Goal: Task Accomplishment & Management: Manage account settings

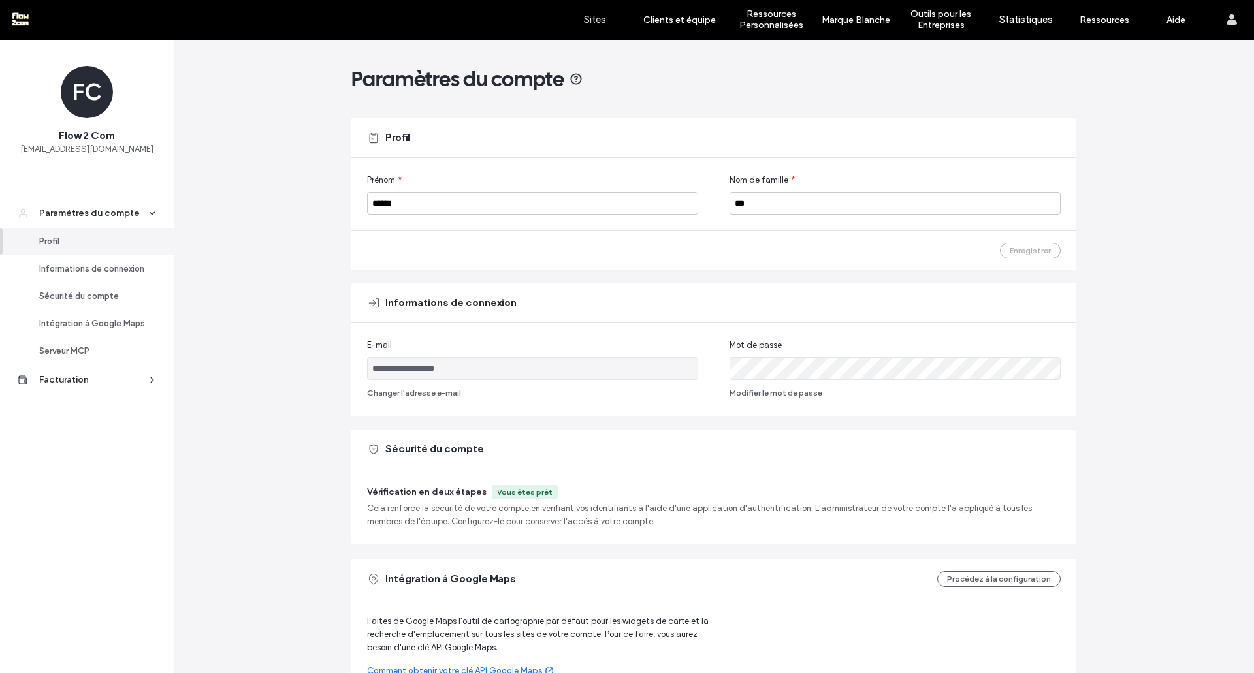
click at [595, 25] on label "Sites" at bounding box center [595, 20] width 22 height 12
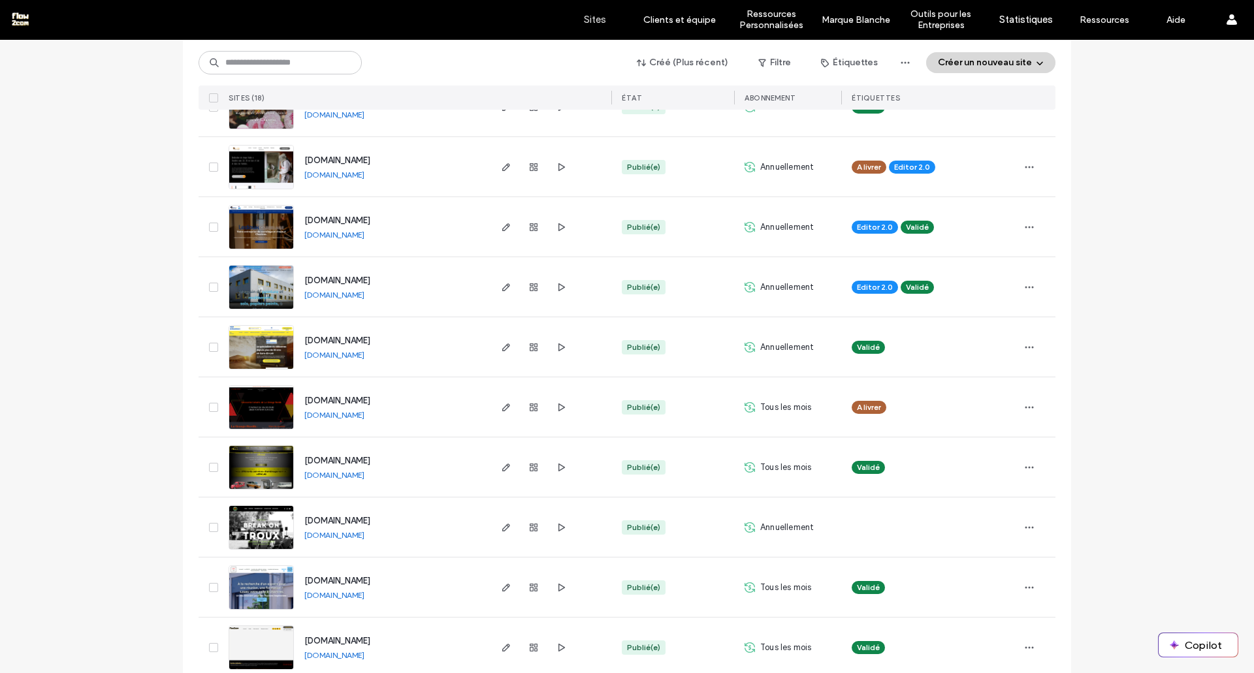
scroll to position [662, 0]
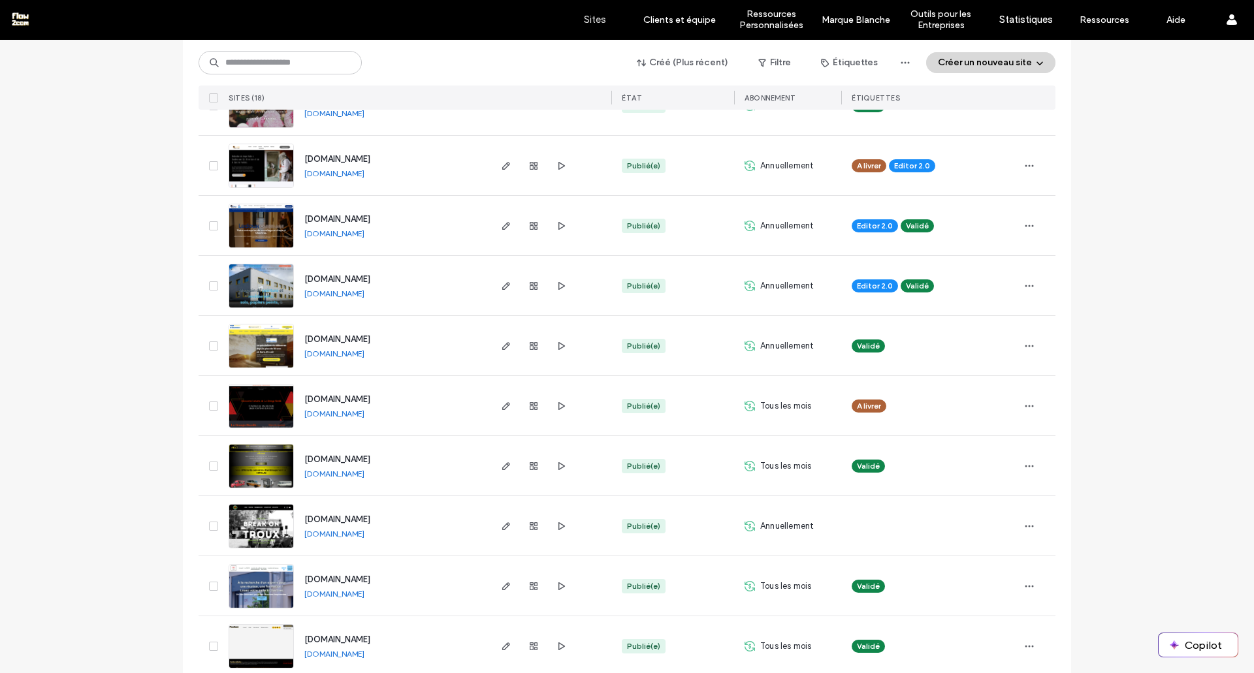
click at [500, 397] on div at bounding box center [533, 405] width 71 height 59
click at [501, 407] on icon "button" at bounding box center [506, 406] width 10 height 10
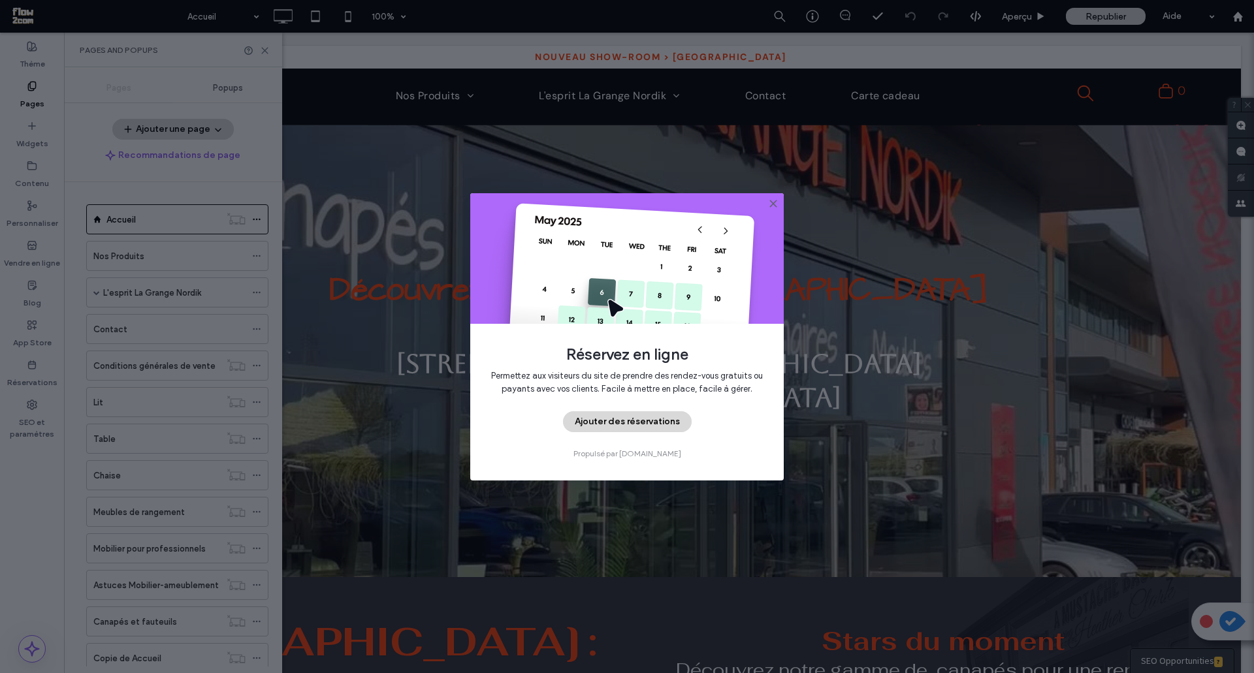
click at [773, 204] on use at bounding box center [773, 203] width 6 height 6
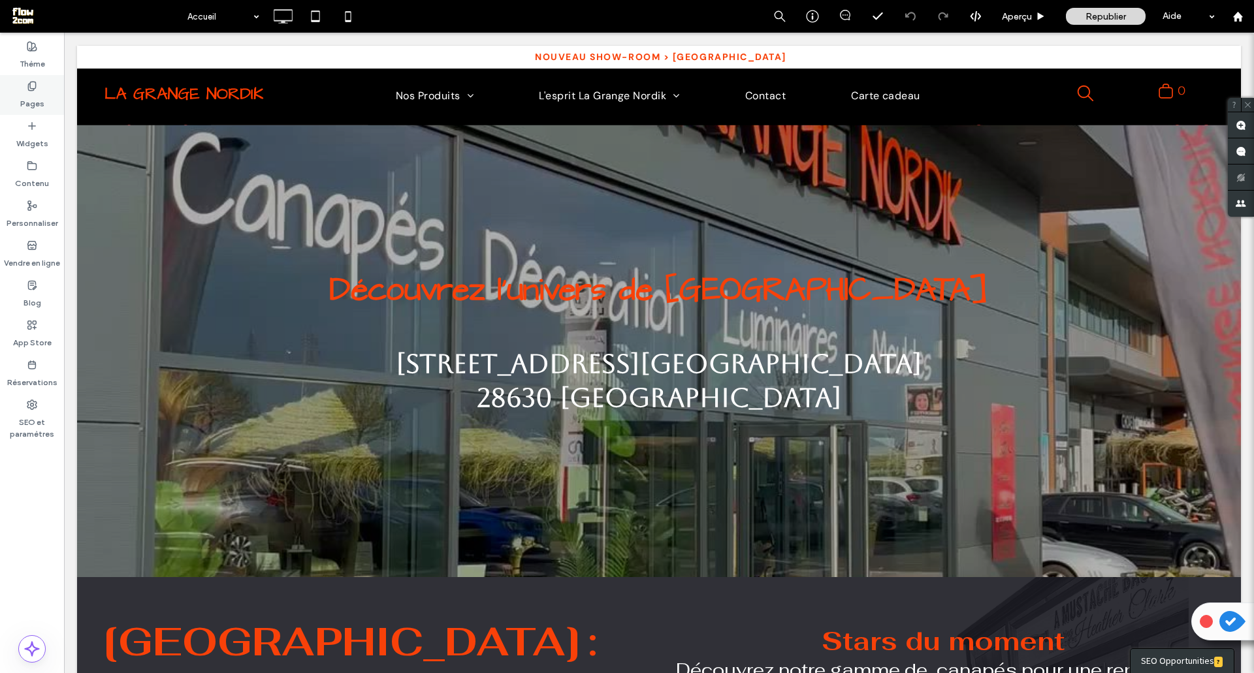
click at [27, 106] on label "Pages" at bounding box center [32, 100] width 24 height 18
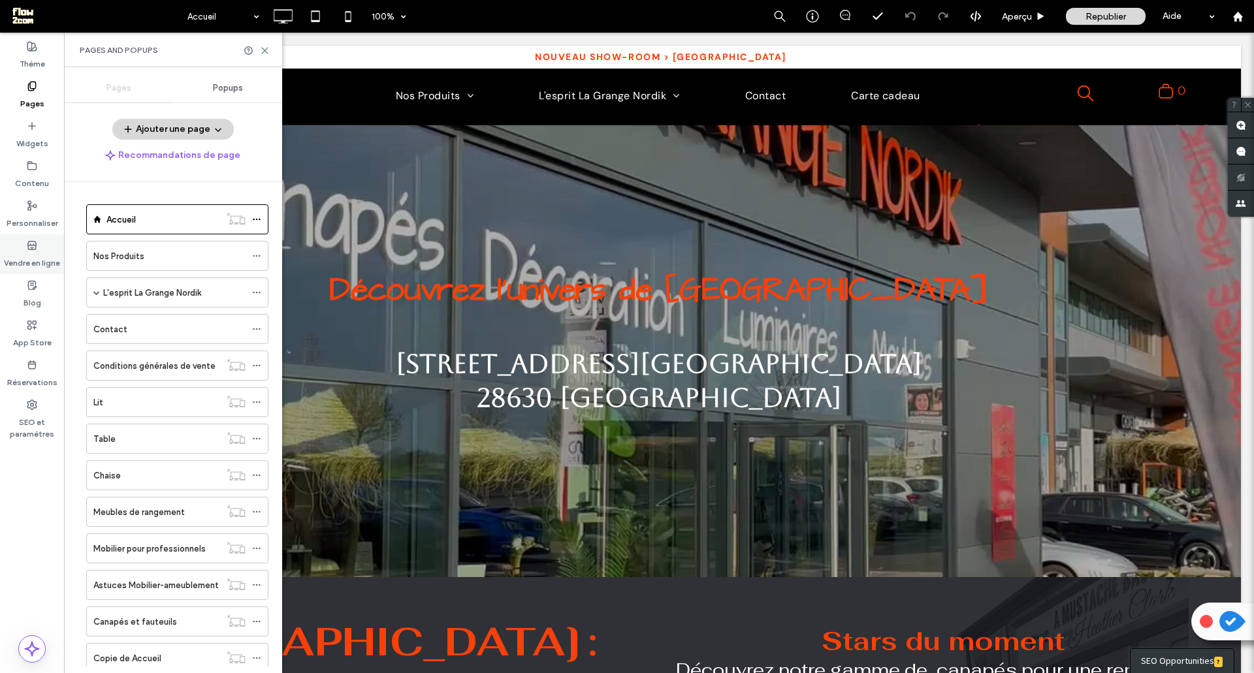
click at [35, 244] on icon at bounding box center [32, 245] width 10 height 10
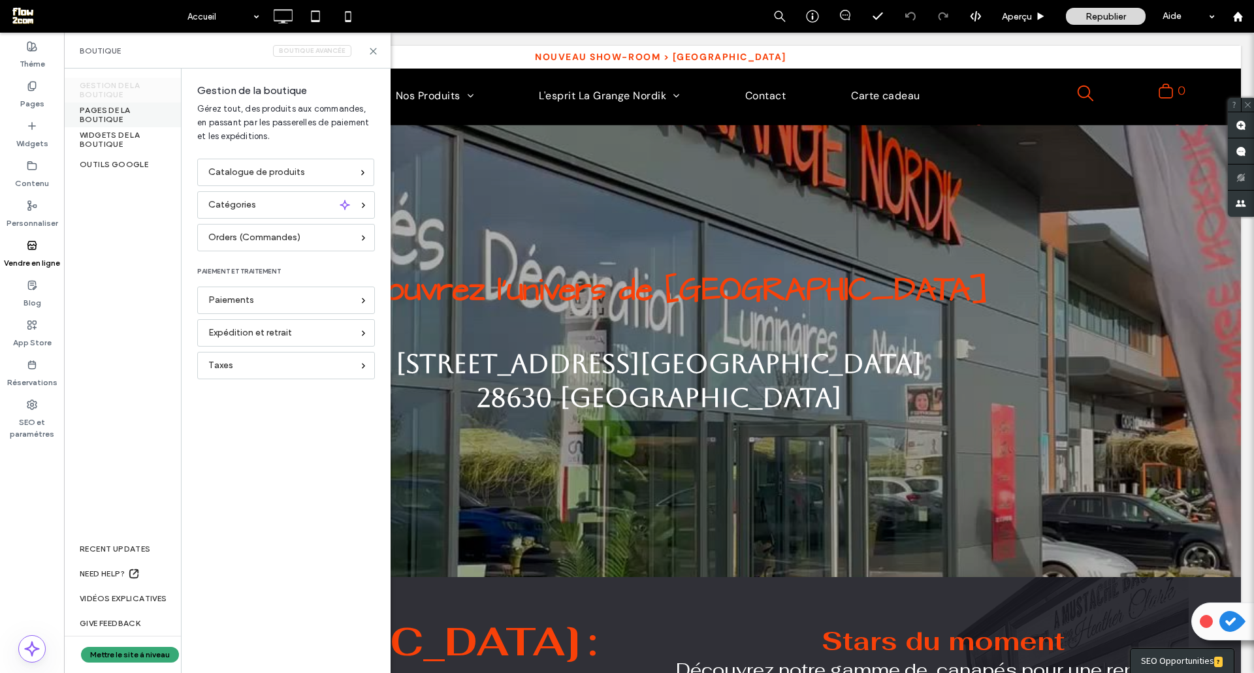
click at [108, 116] on div "PAGES DE LA BOUTIQUE" at bounding box center [122, 115] width 117 height 25
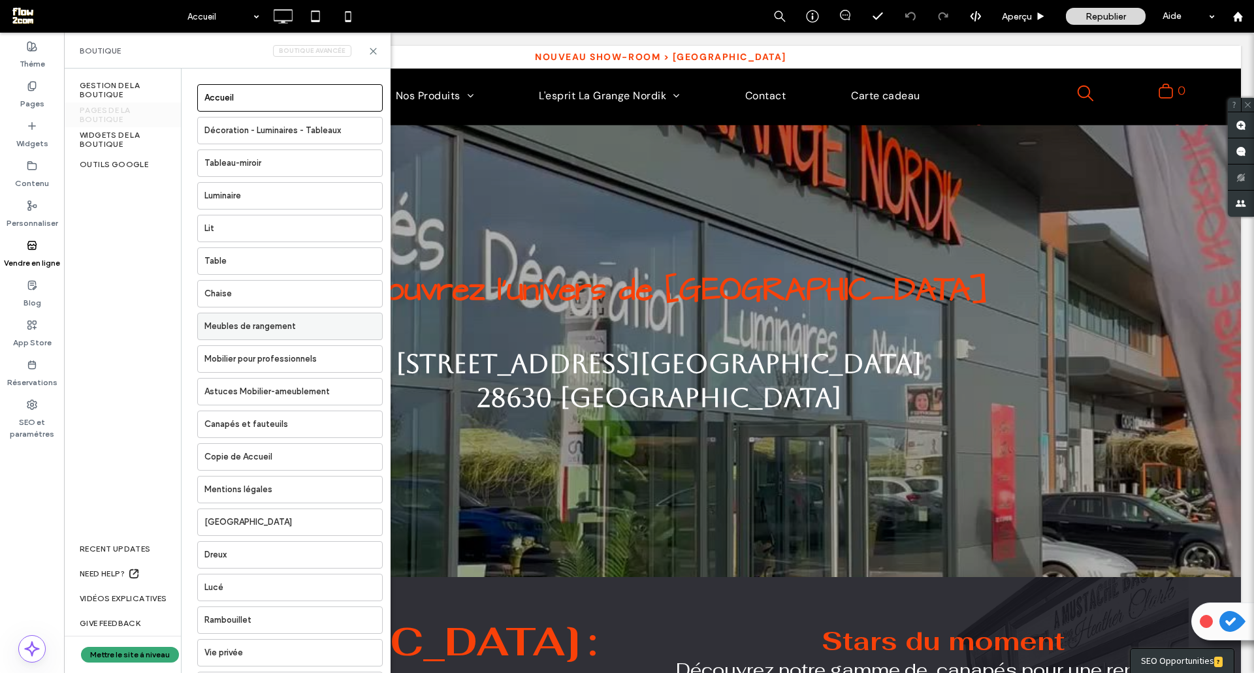
click at [249, 328] on label "Meubles de rangement" at bounding box center [293, 326] width 178 height 26
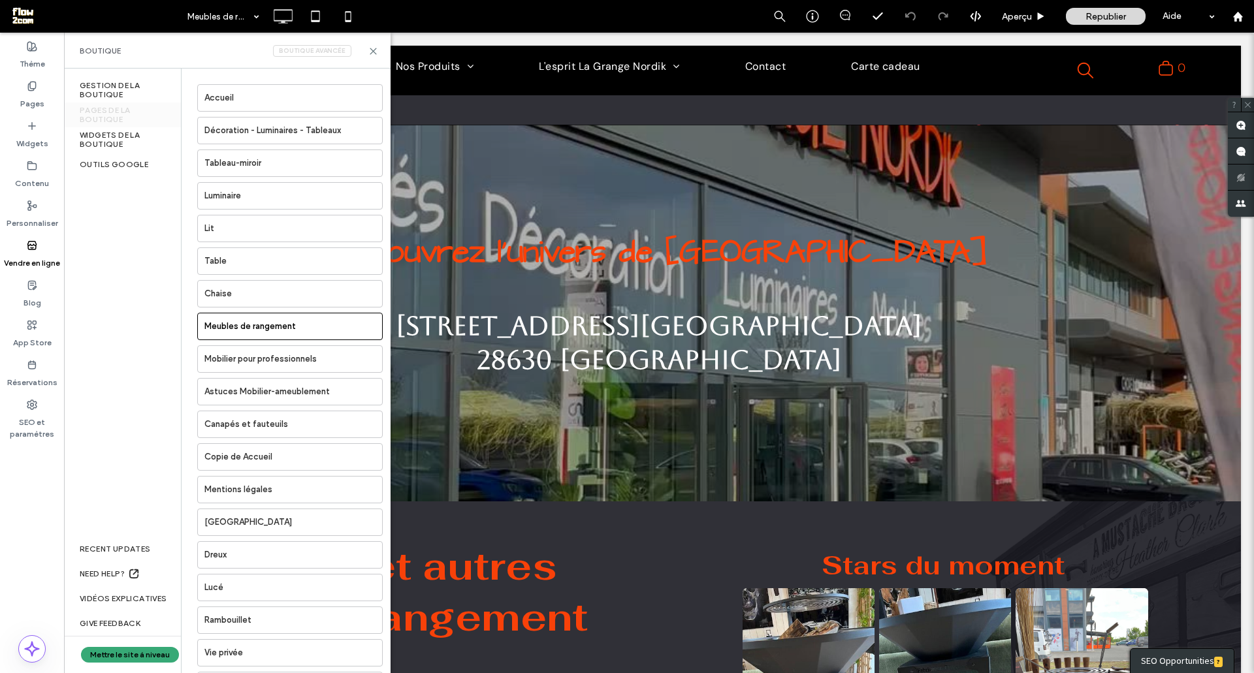
scroll to position [1621, 0]
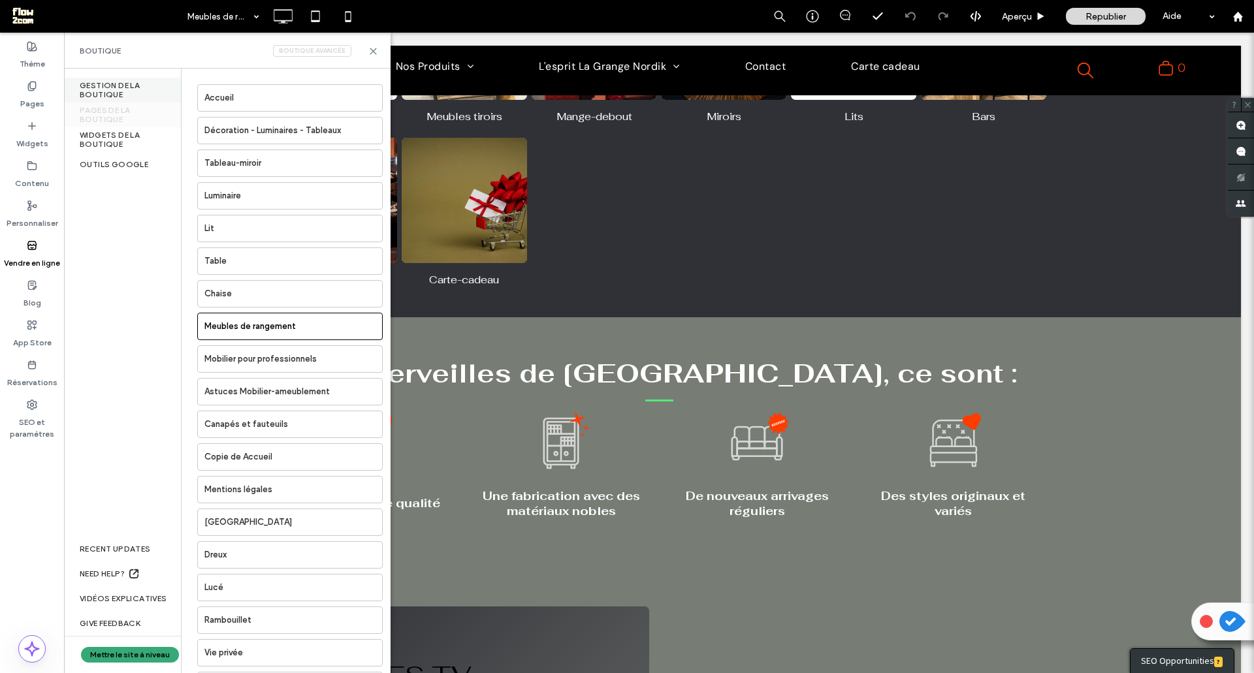
click at [102, 90] on div "Gestion de la boutique" at bounding box center [122, 90] width 117 height 25
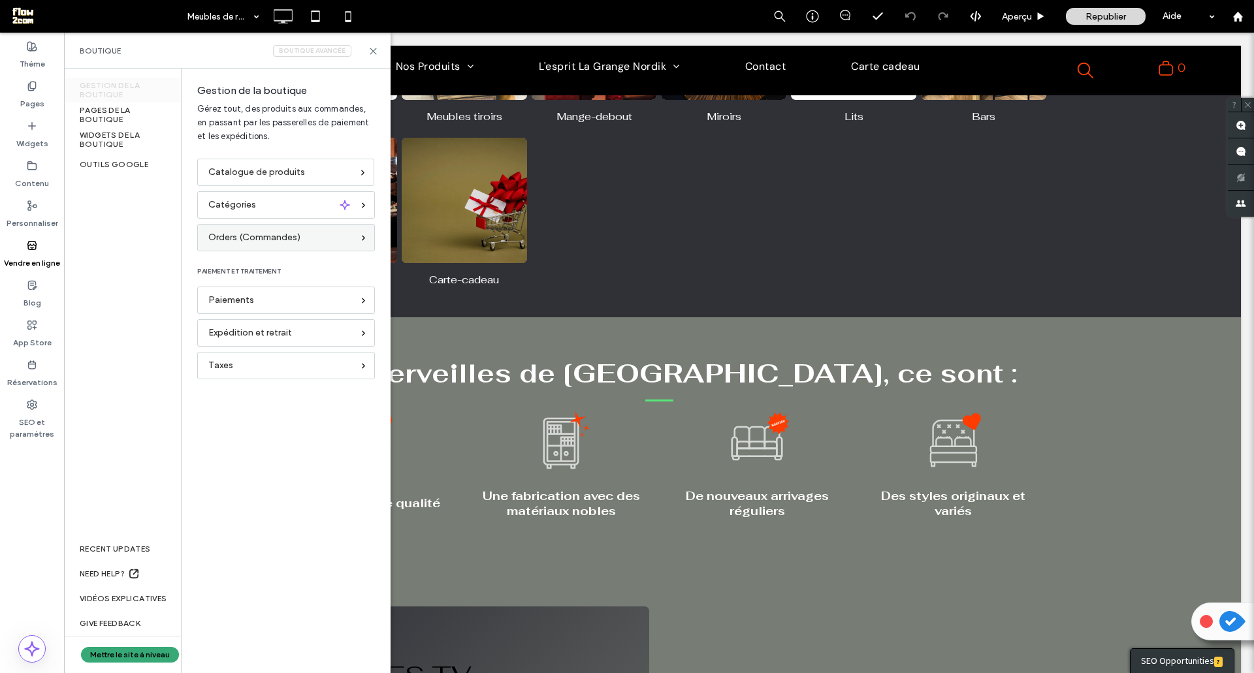
click at [240, 234] on span "Orders (Commandes)" at bounding box center [254, 237] width 92 height 14
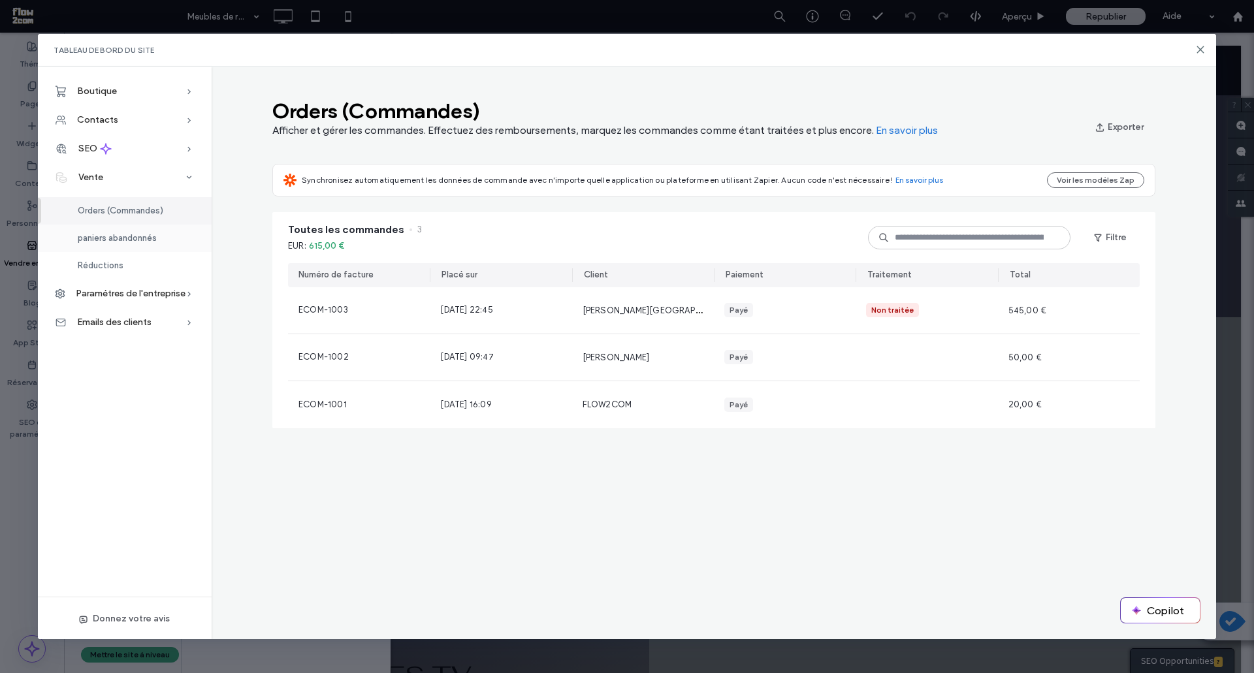
click at [116, 248] on div "paniers abandonnés" at bounding box center [125, 238] width 174 height 27
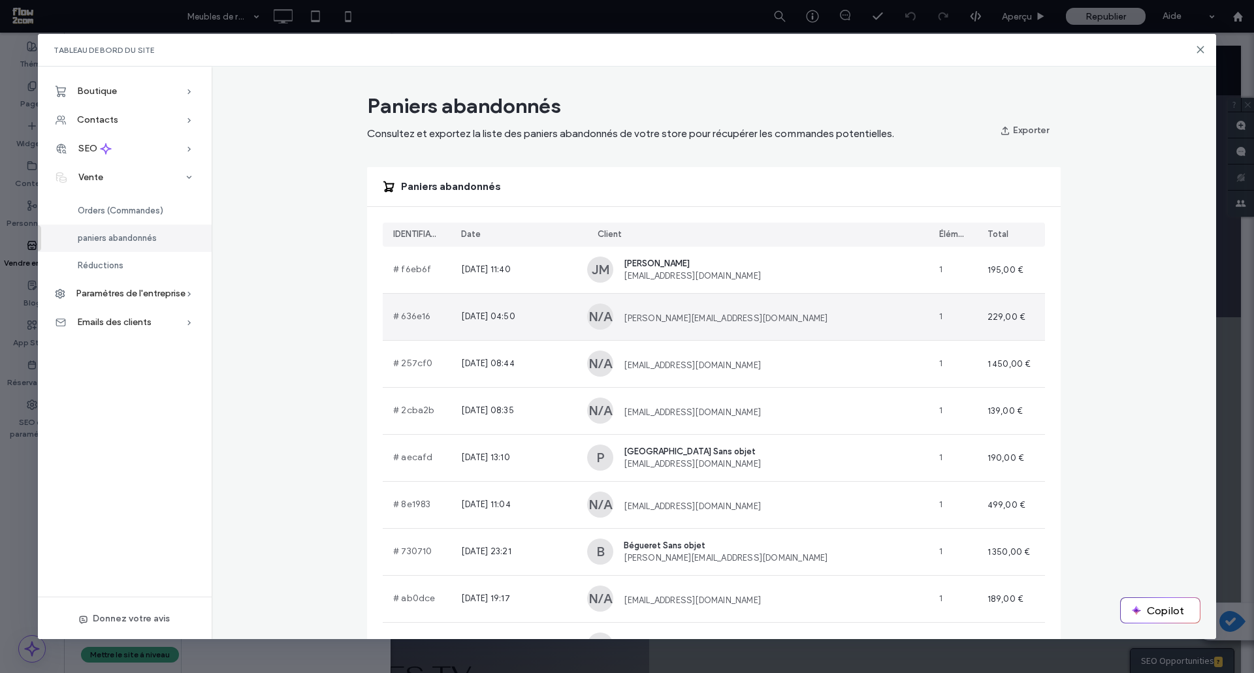
click at [700, 326] on div "N/A [PERSON_NAME][EMAIL_ADDRESS][DOMAIN_NAME]" at bounding box center [757, 317] width 341 height 46
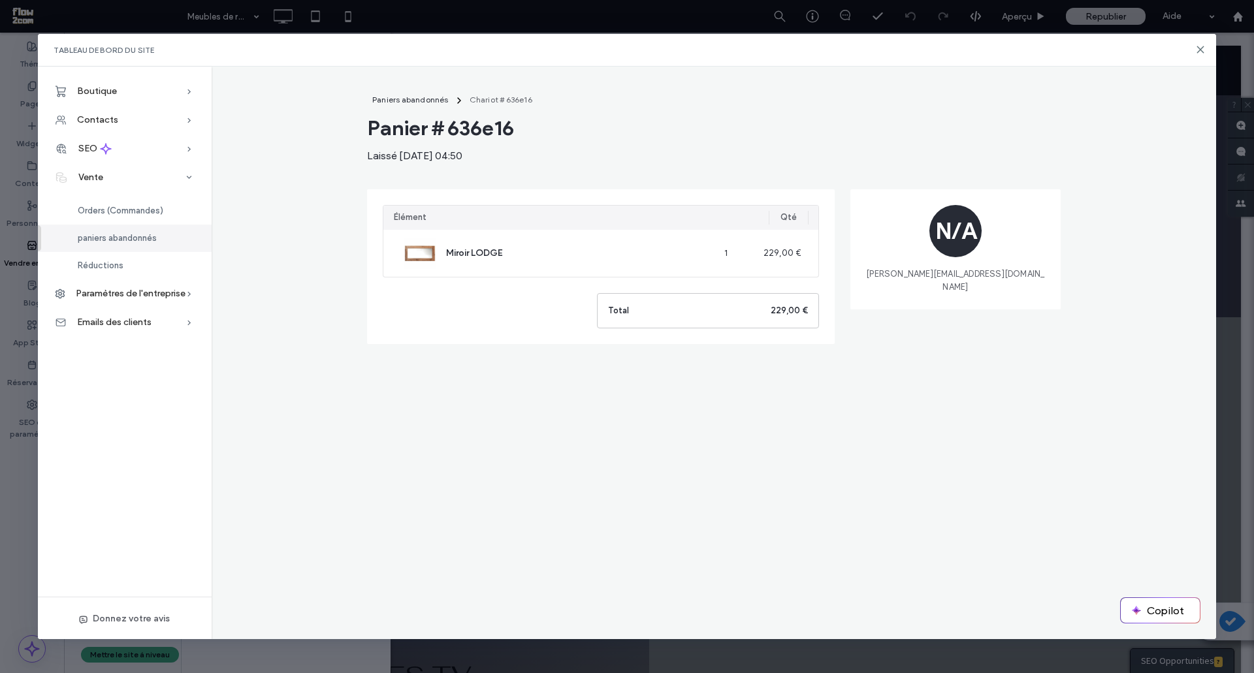
click at [141, 236] on span "paniers abandonnés" at bounding box center [117, 238] width 79 height 10
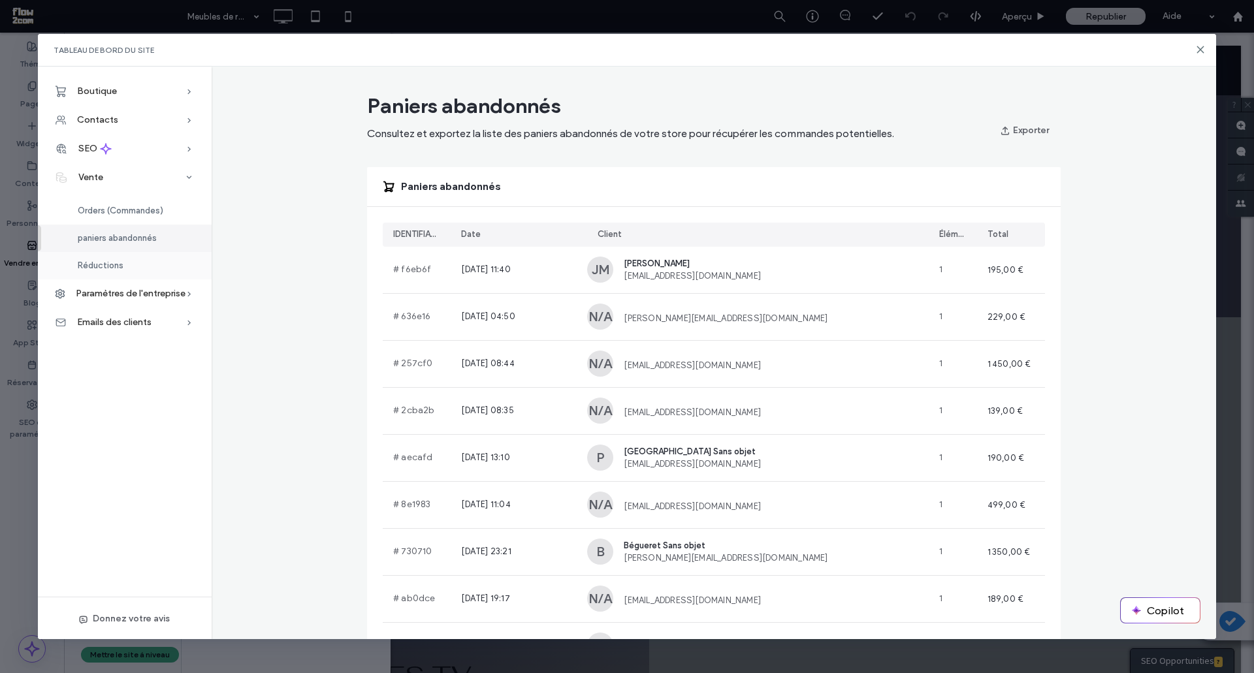
click at [104, 270] on span "Réductions" at bounding box center [101, 266] width 46 height 10
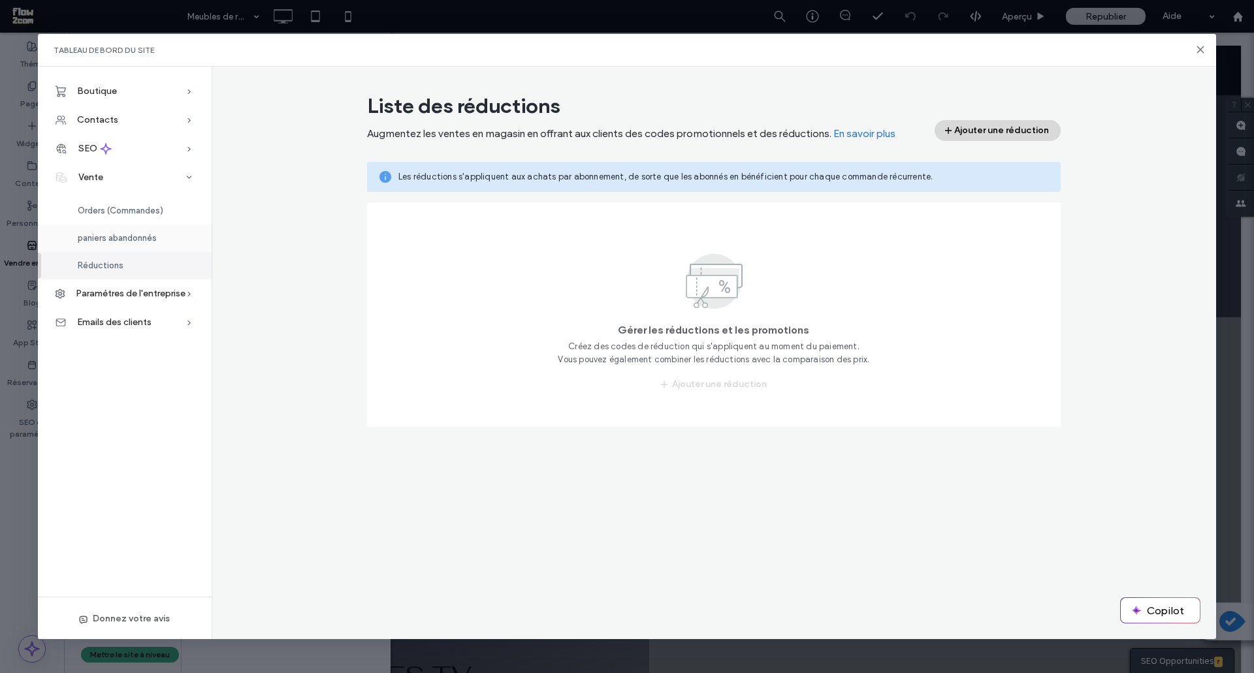
click at [106, 236] on span "paniers abandonnés" at bounding box center [117, 238] width 79 height 10
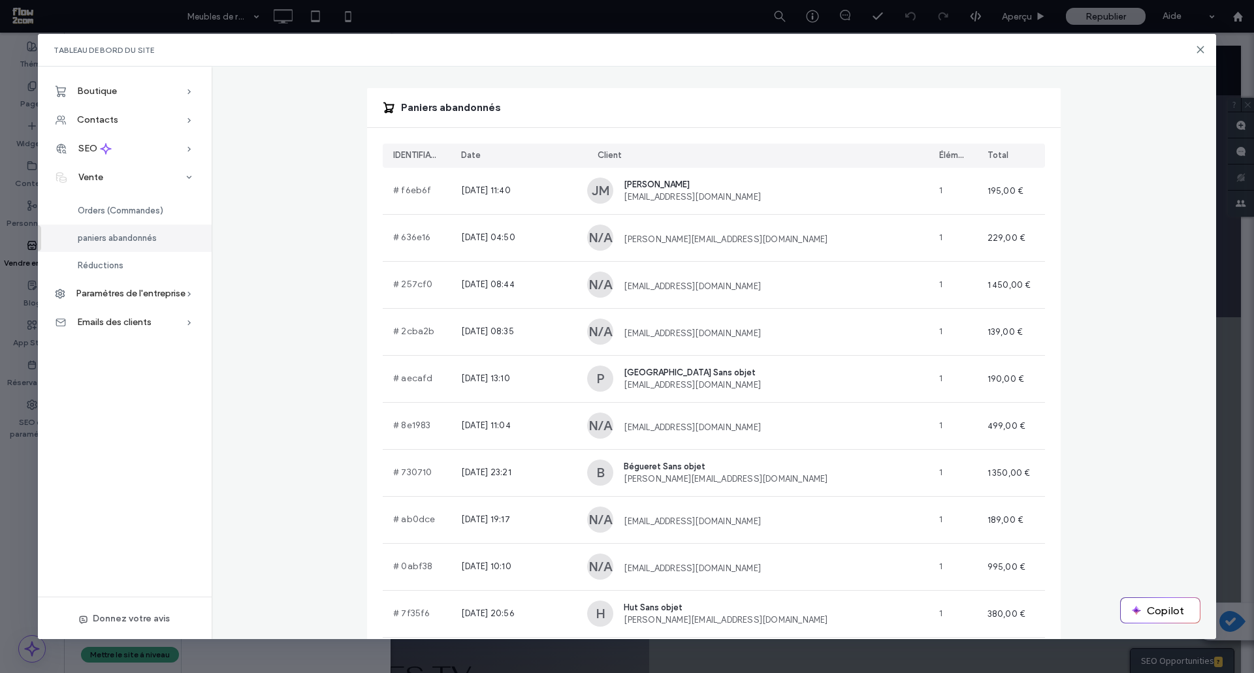
scroll to position [80, 0]
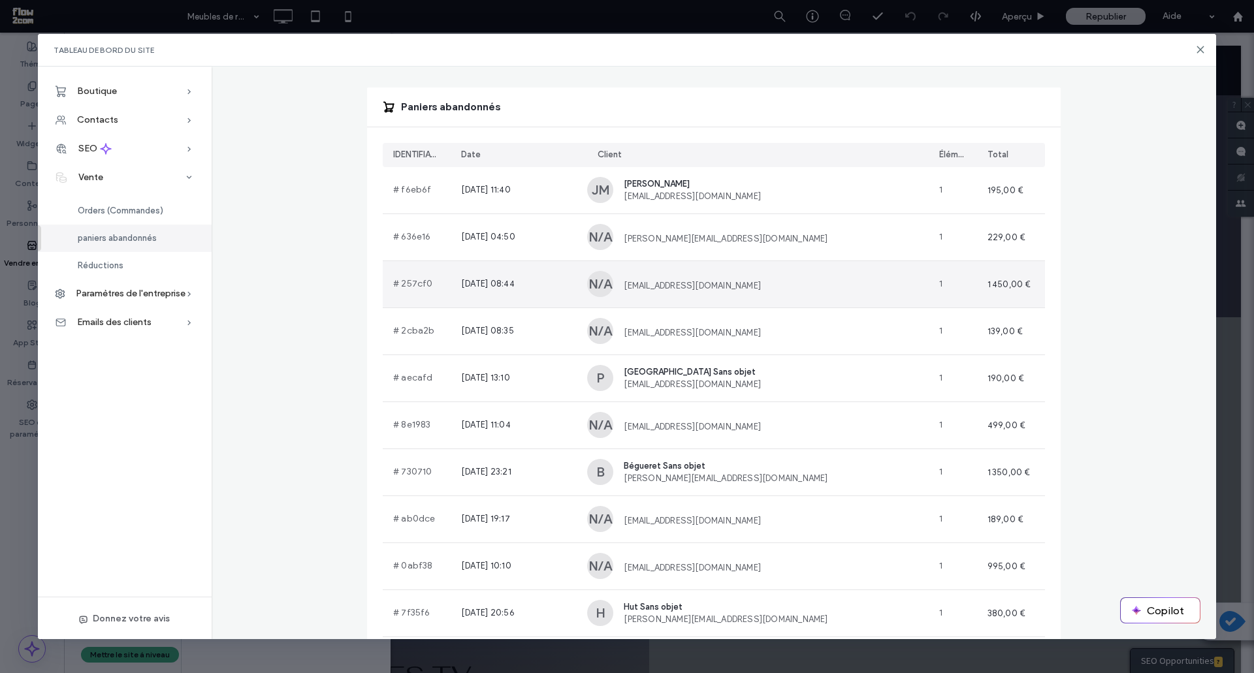
click at [564, 288] on div "[DATE] 08:44" at bounding box center [518, 284] width 136 height 46
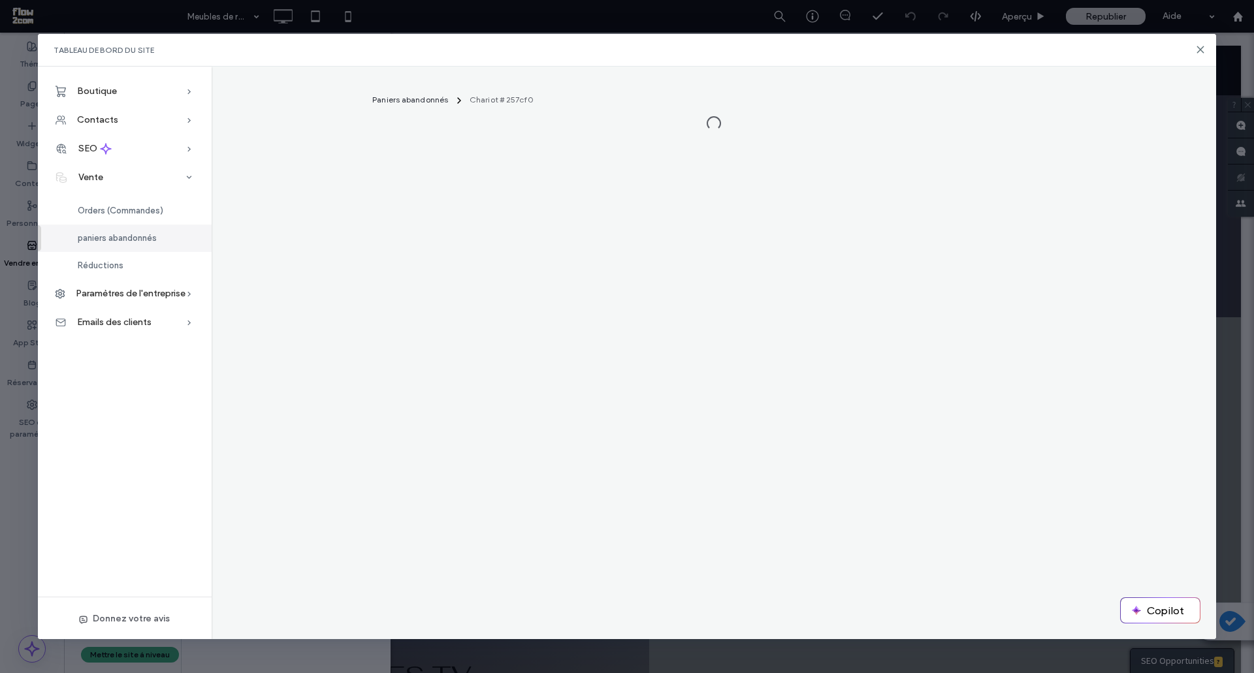
scroll to position [0, 0]
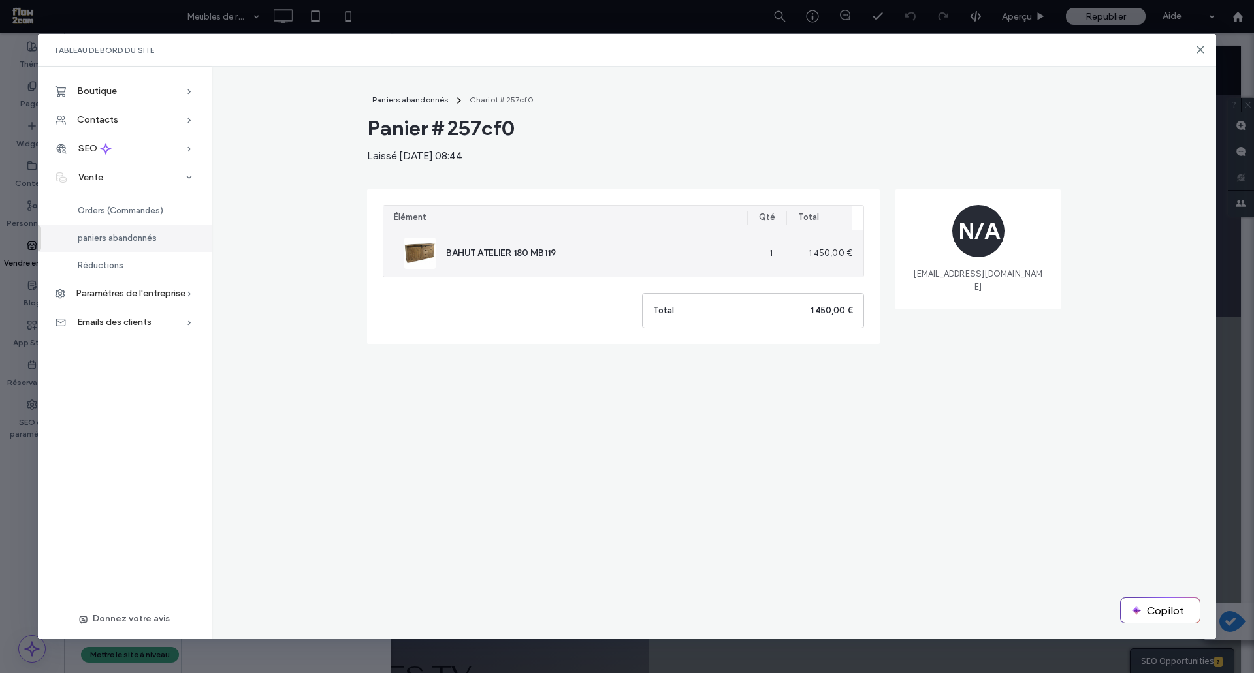
click at [477, 257] on span "BAHUT ATELIER 180 MB119" at bounding box center [501, 253] width 110 height 13
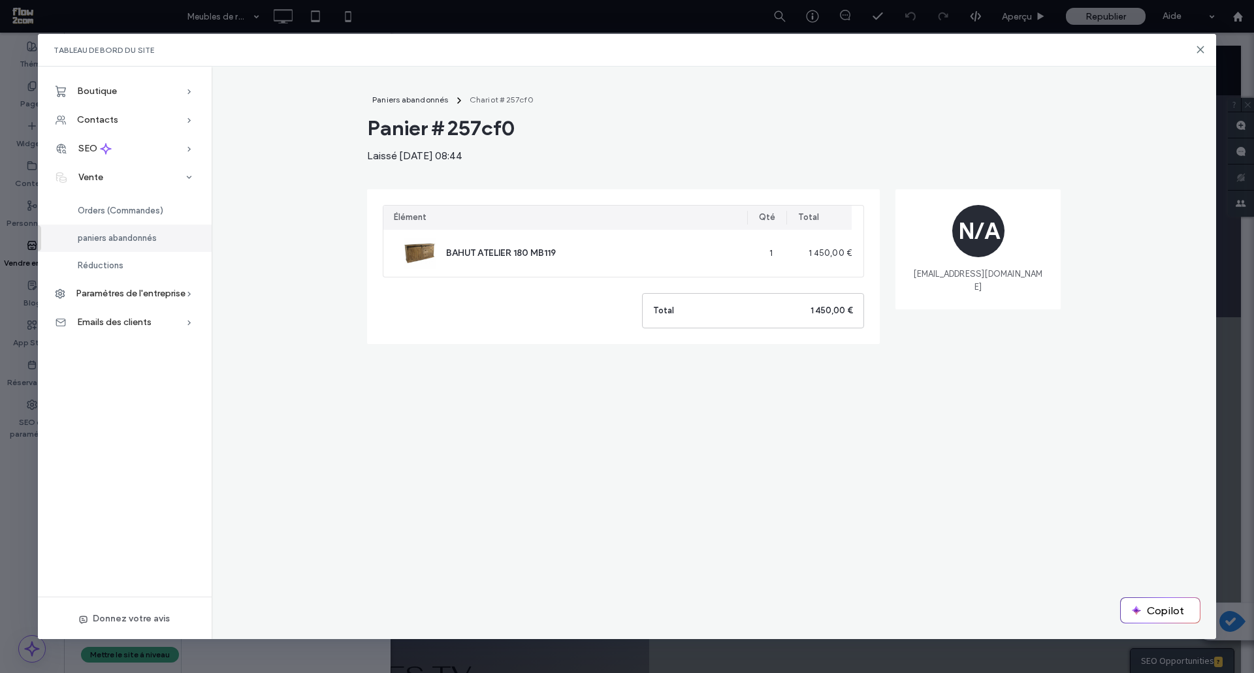
click at [154, 232] on div "paniers abandonnés" at bounding box center [125, 238] width 174 height 27
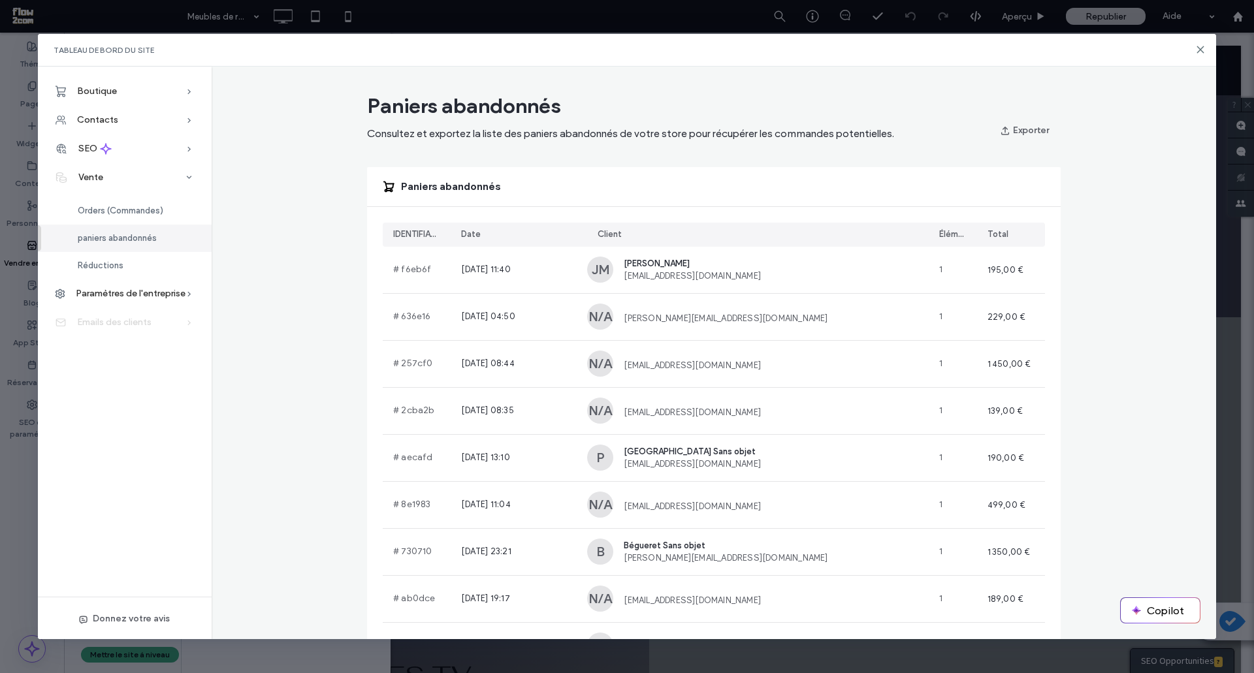
click at [117, 317] on span "Emails des clients" at bounding box center [114, 322] width 74 height 11
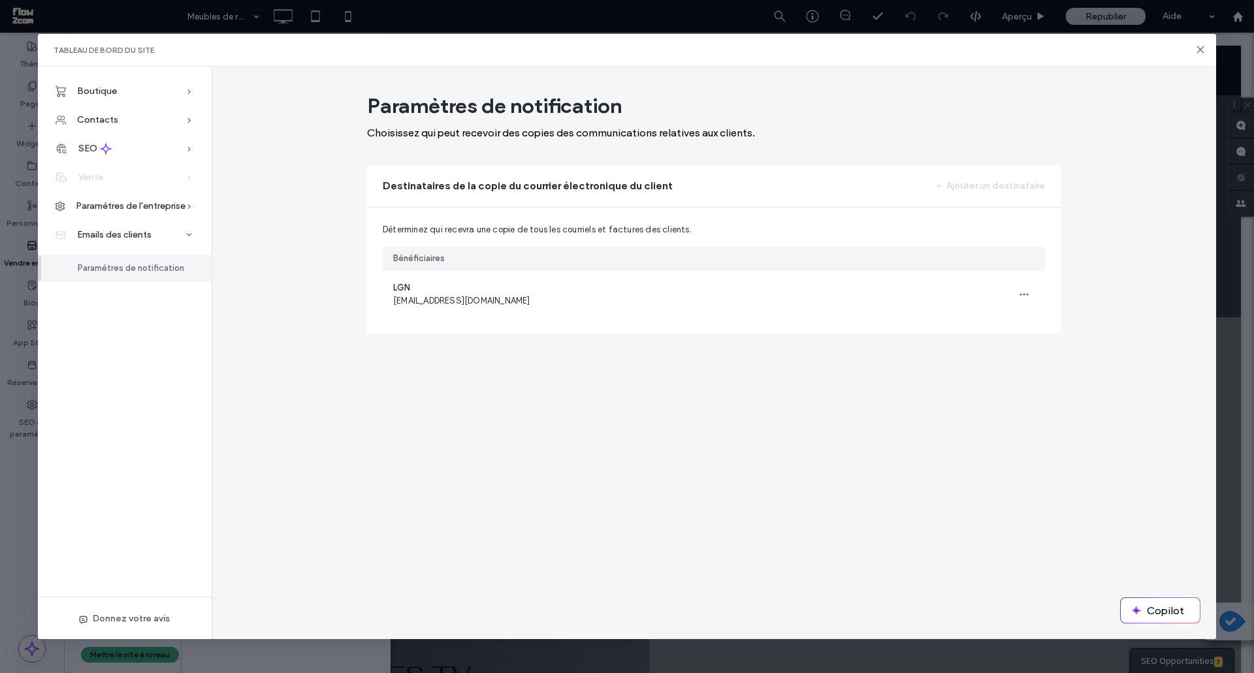
click at [114, 177] on div "Vente" at bounding box center [125, 177] width 174 height 29
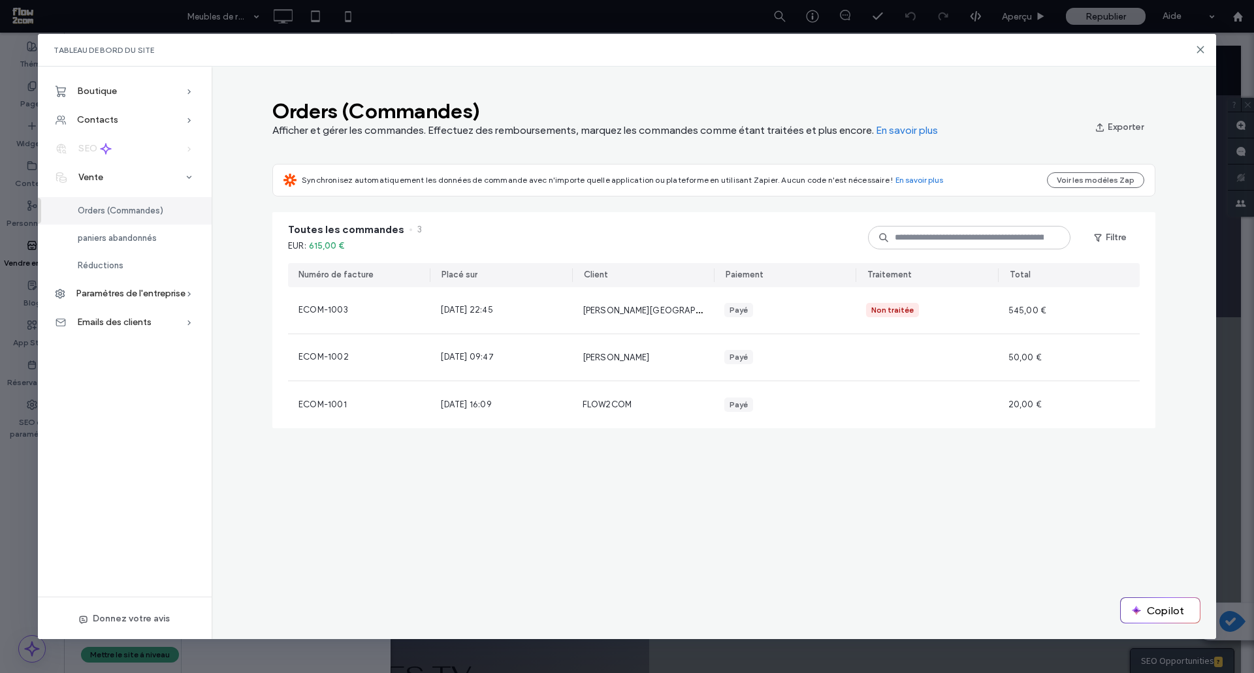
click at [101, 151] on icon at bounding box center [106, 149] width 12 height 12
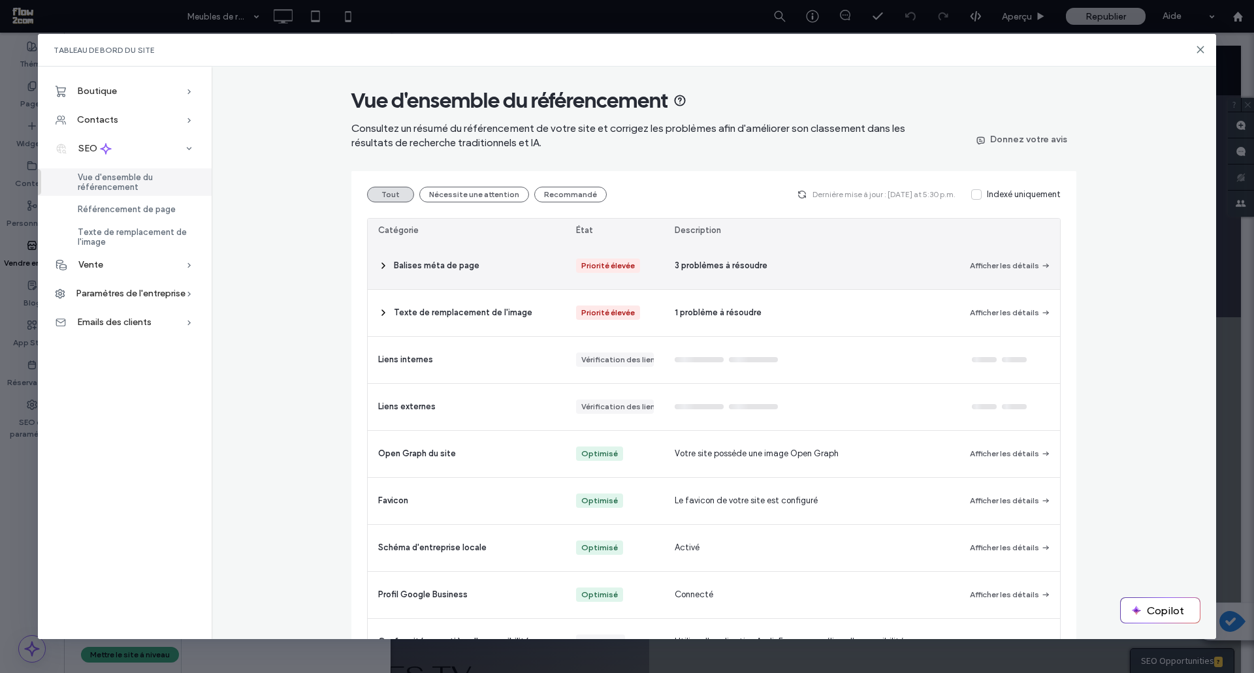
click at [378, 265] on icon at bounding box center [383, 266] width 10 height 10
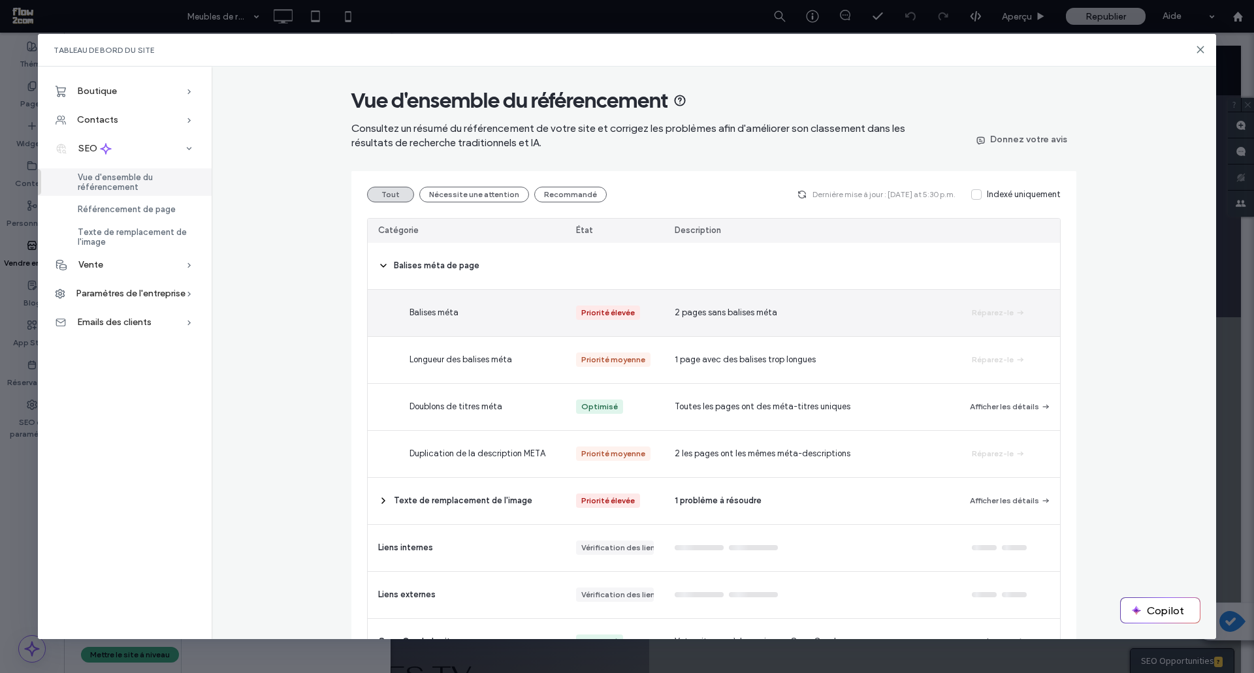
click at [736, 313] on span "2 pages sans balises méta" at bounding box center [725, 312] width 103 height 13
click at [990, 310] on button "Réparez-le" at bounding box center [999, 313] width 54 height 16
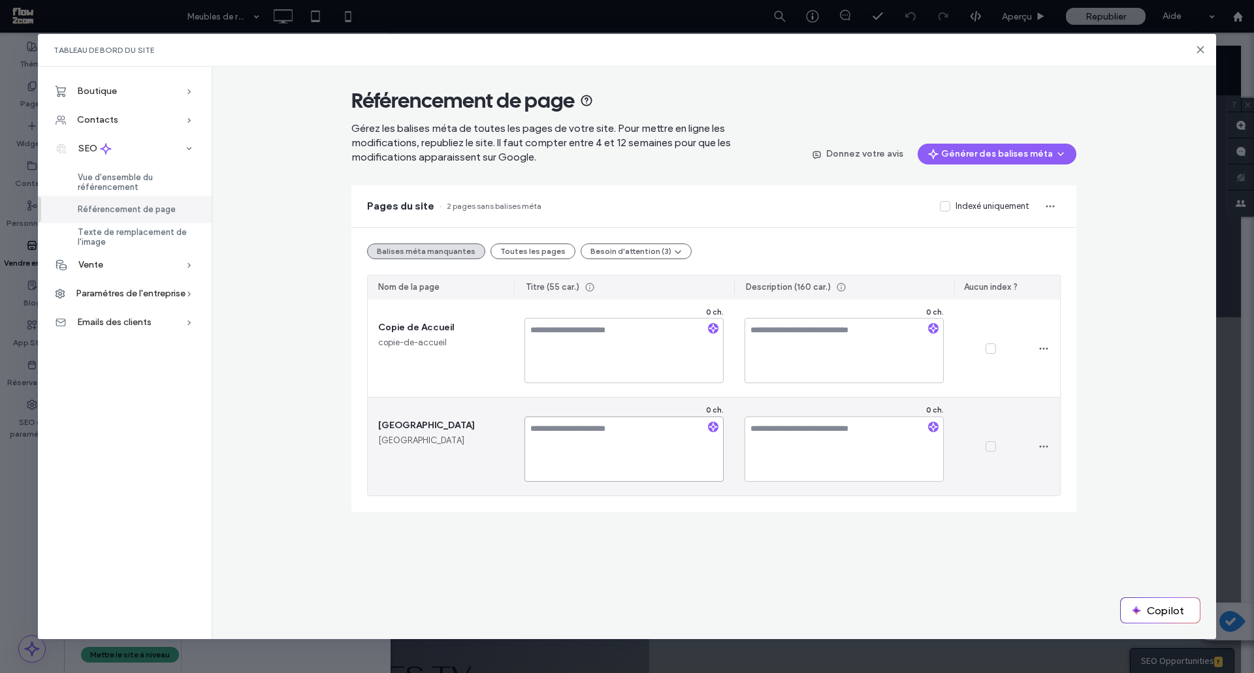
click at [593, 439] on textarea at bounding box center [623, 449] width 199 height 65
click at [635, 430] on textarea "**********" at bounding box center [623, 449] width 199 height 65
click at [633, 439] on textarea "**********" at bounding box center [623, 449] width 199 height 65
click at [646, 428] on textarea "**********" at bounding box center [623, 449] width 199 height 65
click at [656, 427] on textarea "**********" at bounding box center [623, 449] width 199 height 65
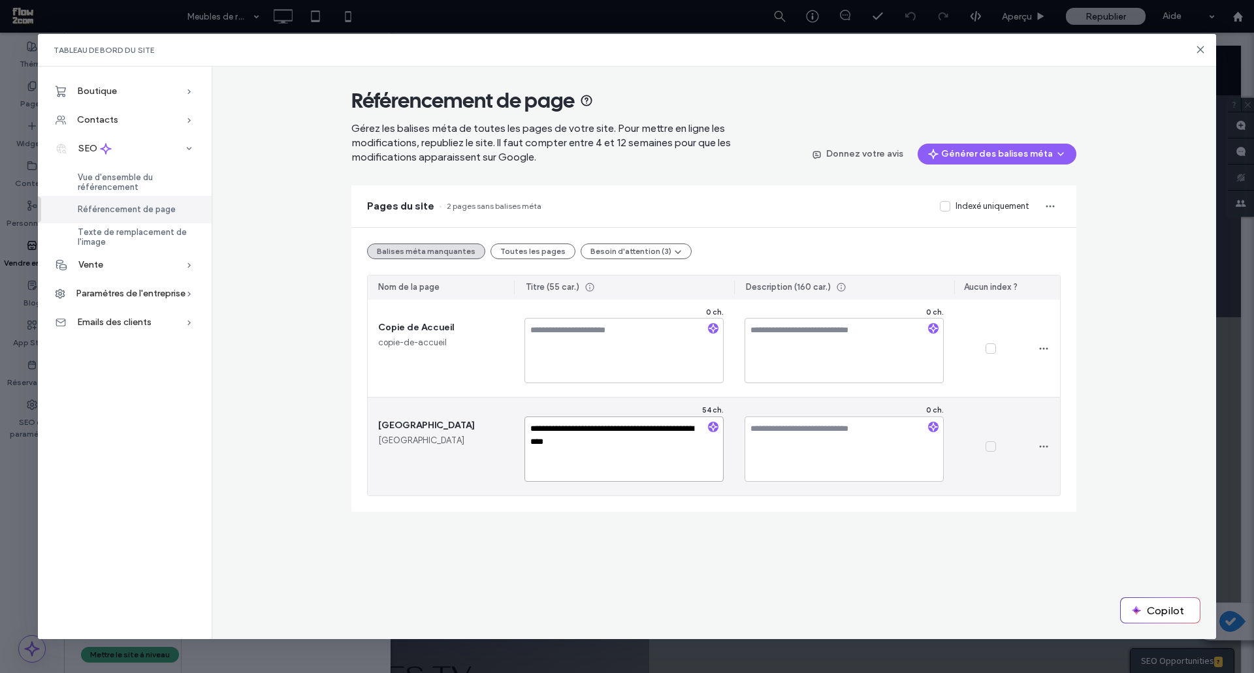
type textarea "**********"
click at [786, 435] on textarea at bounding box center [843, 449] width 199 height 65
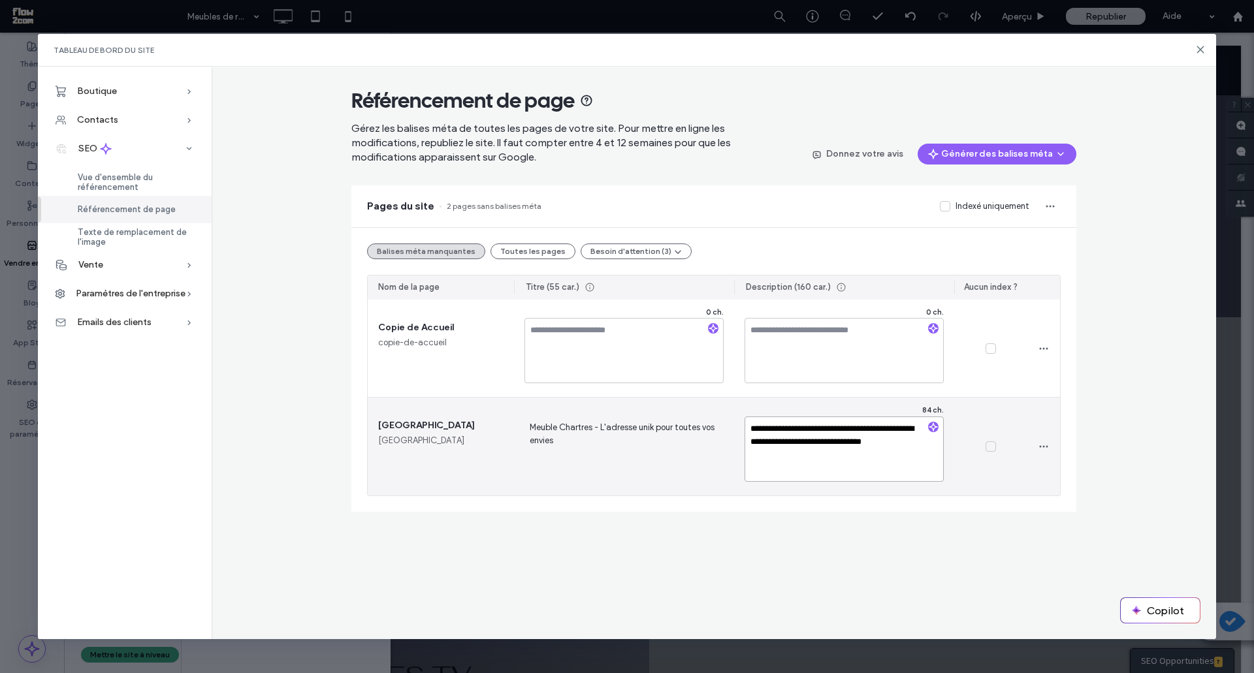
click at [862, 442] on textarea "**********" at bounding box center [843, 449] width 199 height 65
click at [930, 443] on textarea "**********" at bounding box center [843, 449] width 199 height 65
type textarea "**********"
click at [629, 438] on span "Meuble Chartres - L'adresse unik pour toutes vos envies" at bounding box center [623, 447] width 199 height 54
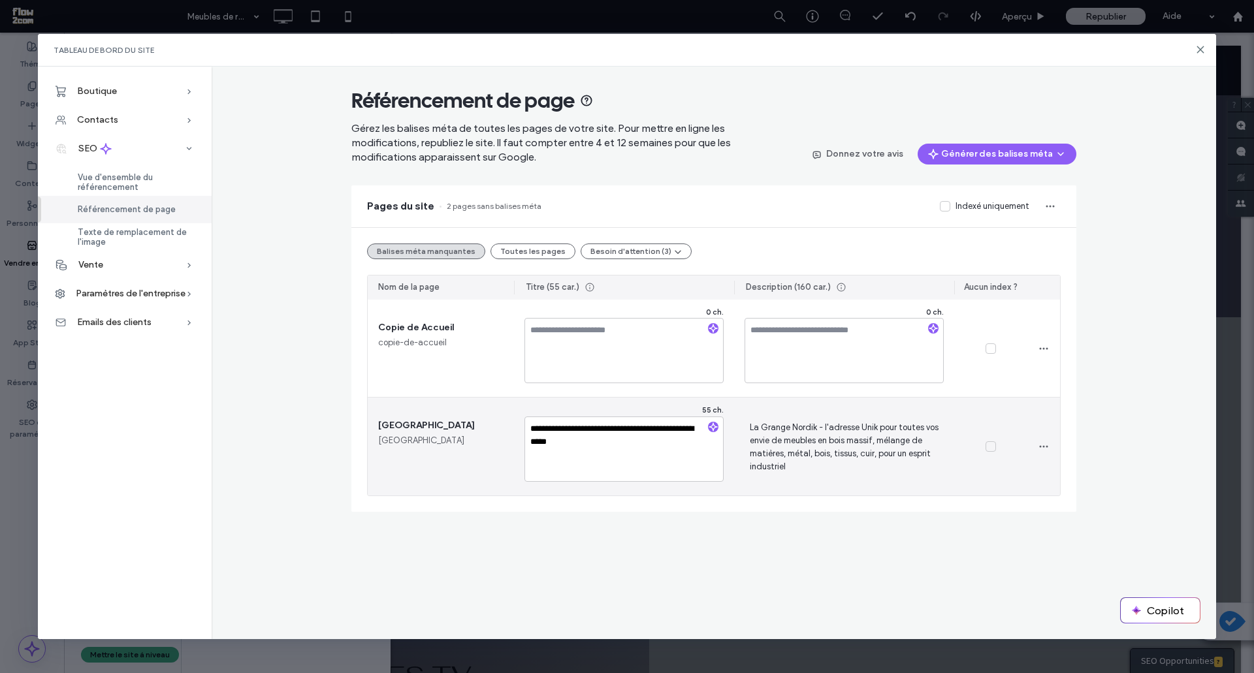
click at [635, 447] on textarea "**********" at bounding box center [623, 449] width 199 height 65
type textarea "**********"
click at [802, 450] on span "La Grange Nordik - l'adresse Unik pour toutes vos envie de meubles en bois mass…" at bounding box center [843, 447] width 199 height 54
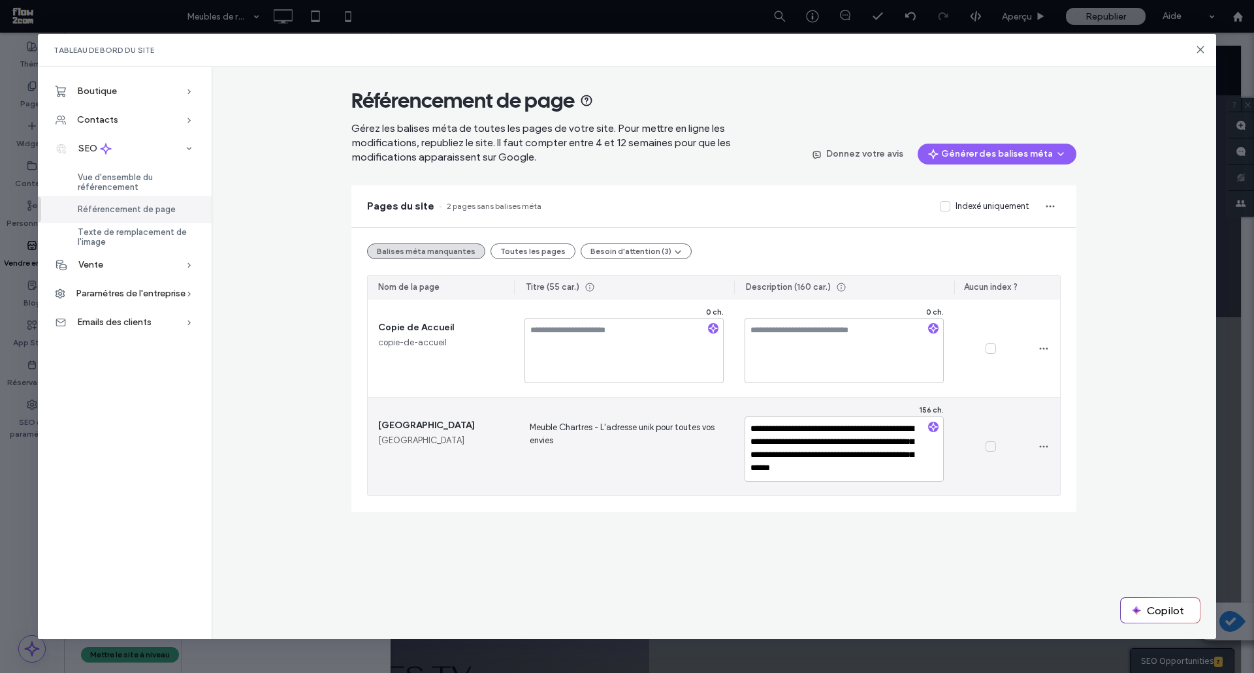
click at [911, 465] on textarea "**********" at bounding box center [843, 449] width 199 height 65
type textarea "**********"
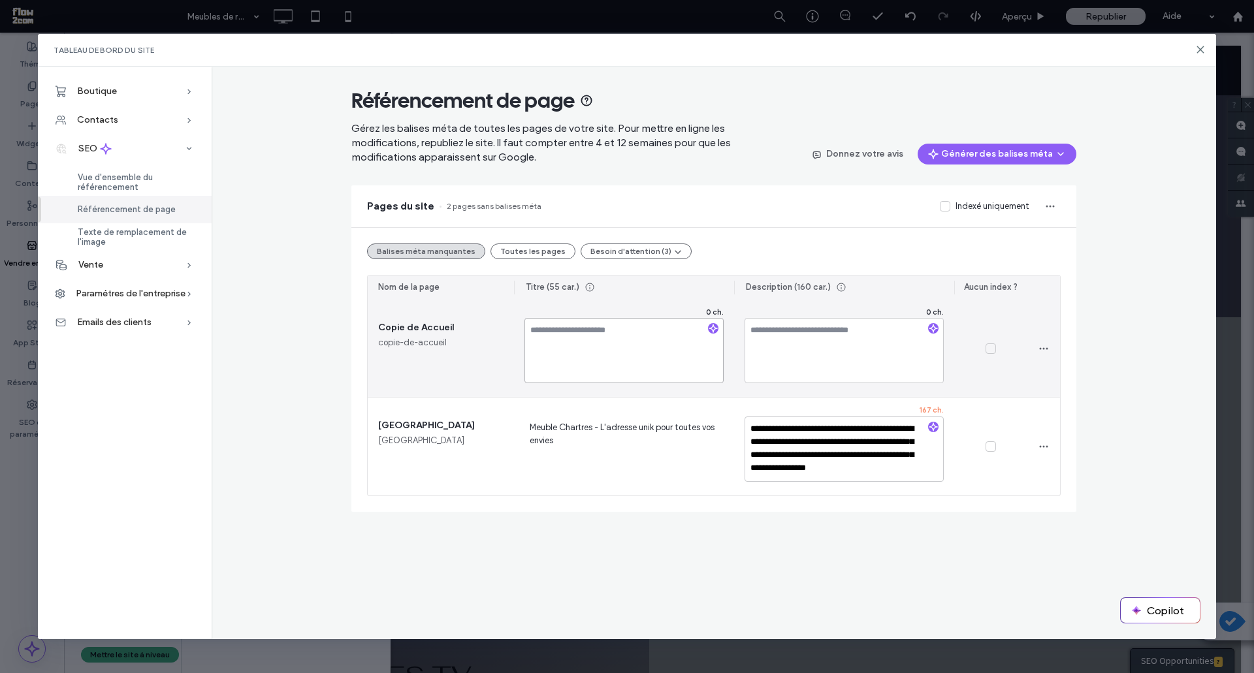
click at [606, 331] on textarea at bounding box center [623, 350] width 199 height 65
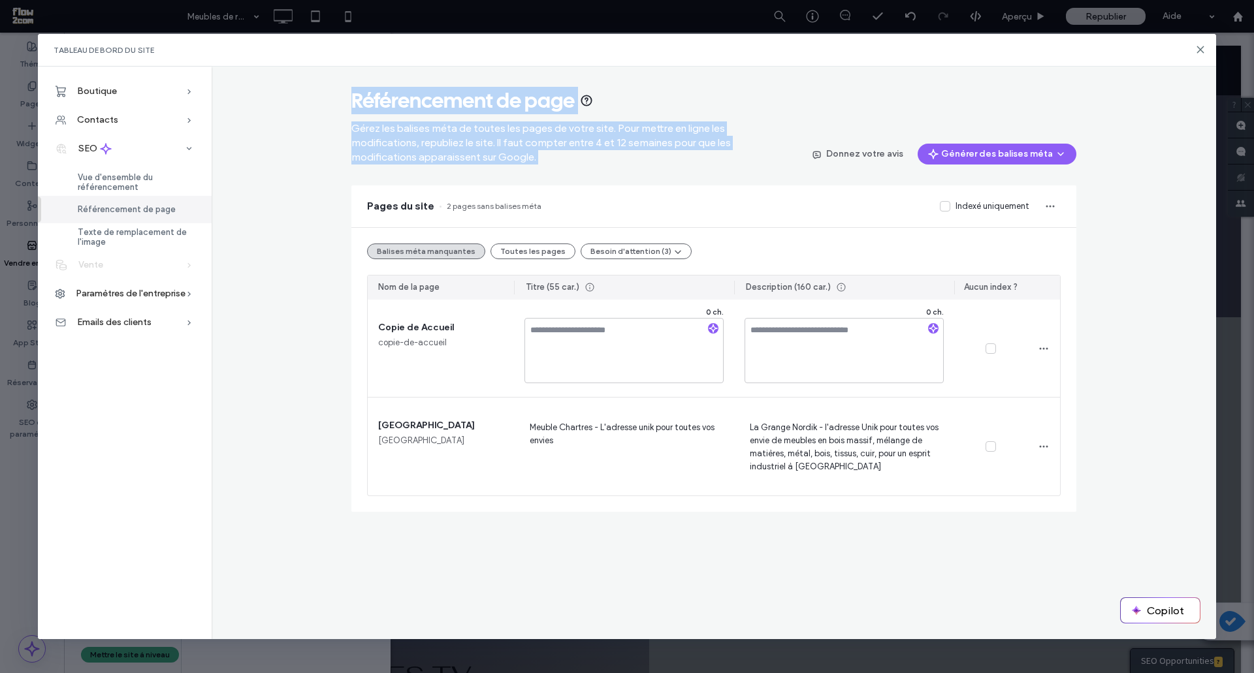
drag, startPoint x: 1197, startPoint y: 54, endPoint x: 101, endPoint y: 257, distance: 1114.9
click at [105, 256] on div "Tableau de bord du site Boutique Catalogue de produits Catégories Options de pr…" at bounding box center [627, 337] width 1178 height 606
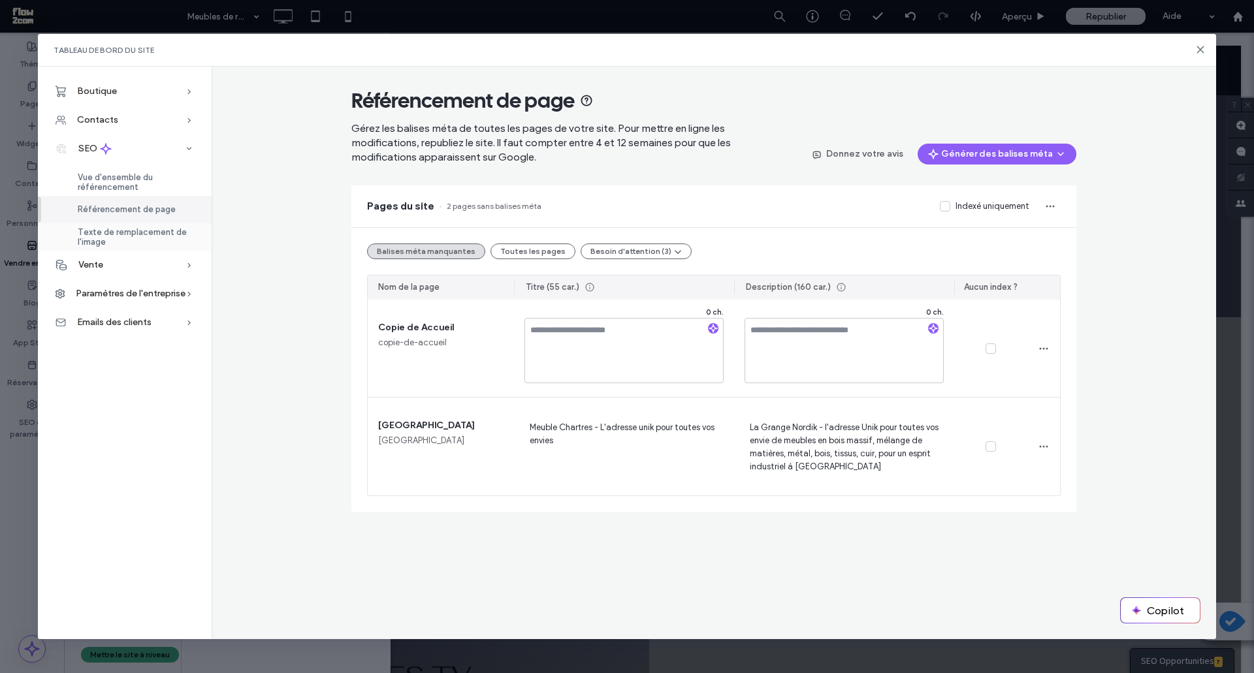
click at [98, 245] on span "Texte de remplacement de l'image" at bounding box center [137, 237] width 118 height 20
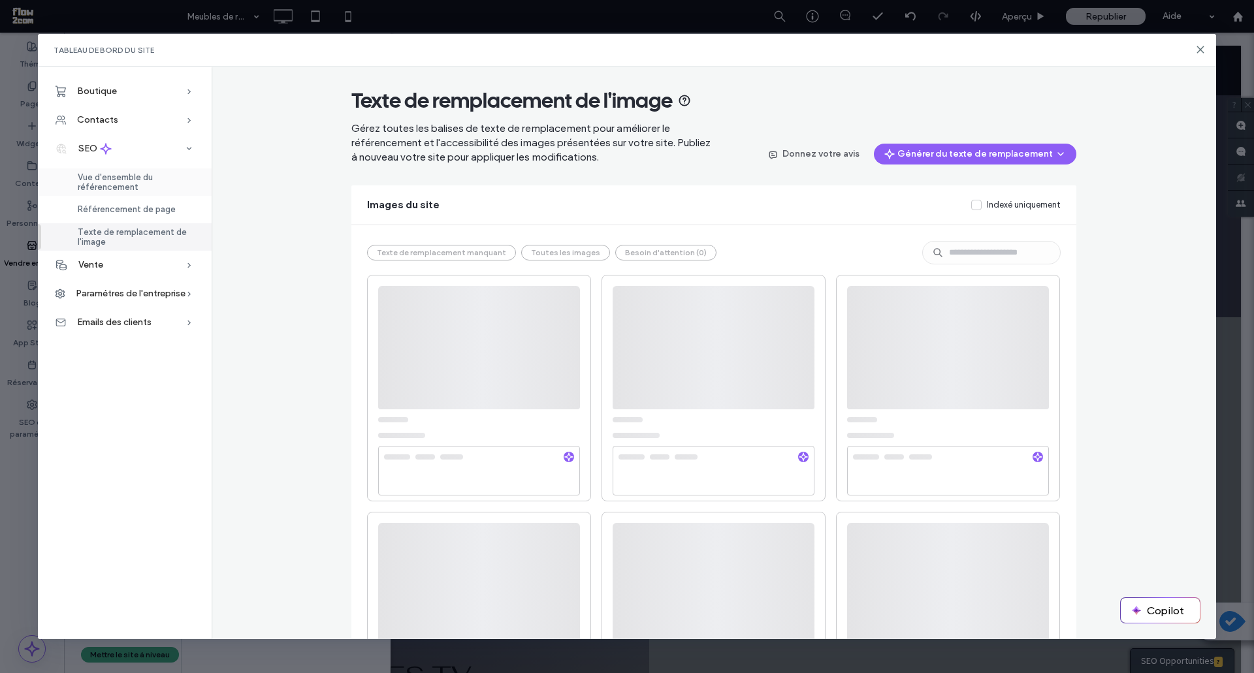
click at [96, 191] on span "Vue d'ensemble du référencement" at bounding box center [137, 182] width 118 height 20
click at [124, 196] on div "Référencement de page" at bounding box center [125, 209] width 174 height 27
click at [121, 172] on span "Vue d'ensemble du référencement" at bounding box center [137, 182] width 118 height 20
click at [146, 189] on span "Vue d'ensemble du référencement" at bounding box center [137, 182] width 118 height 20
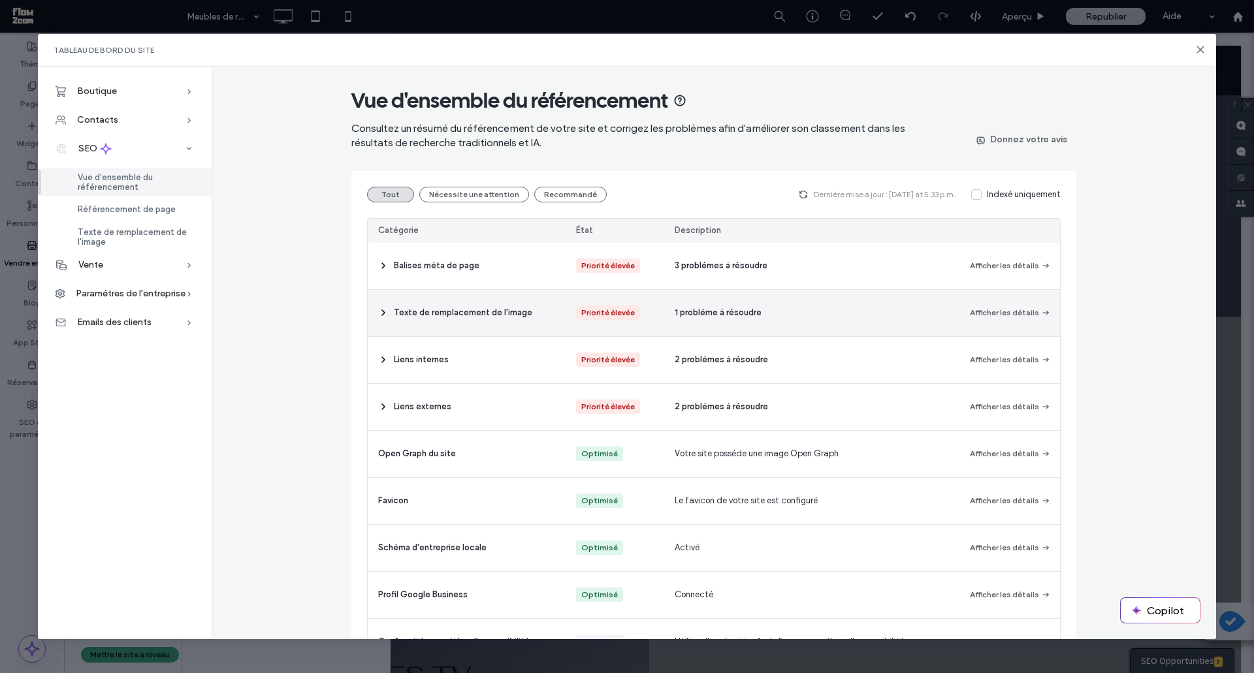
click at [382, 313] on use at bounding box center [383, 312] width 3 height 5
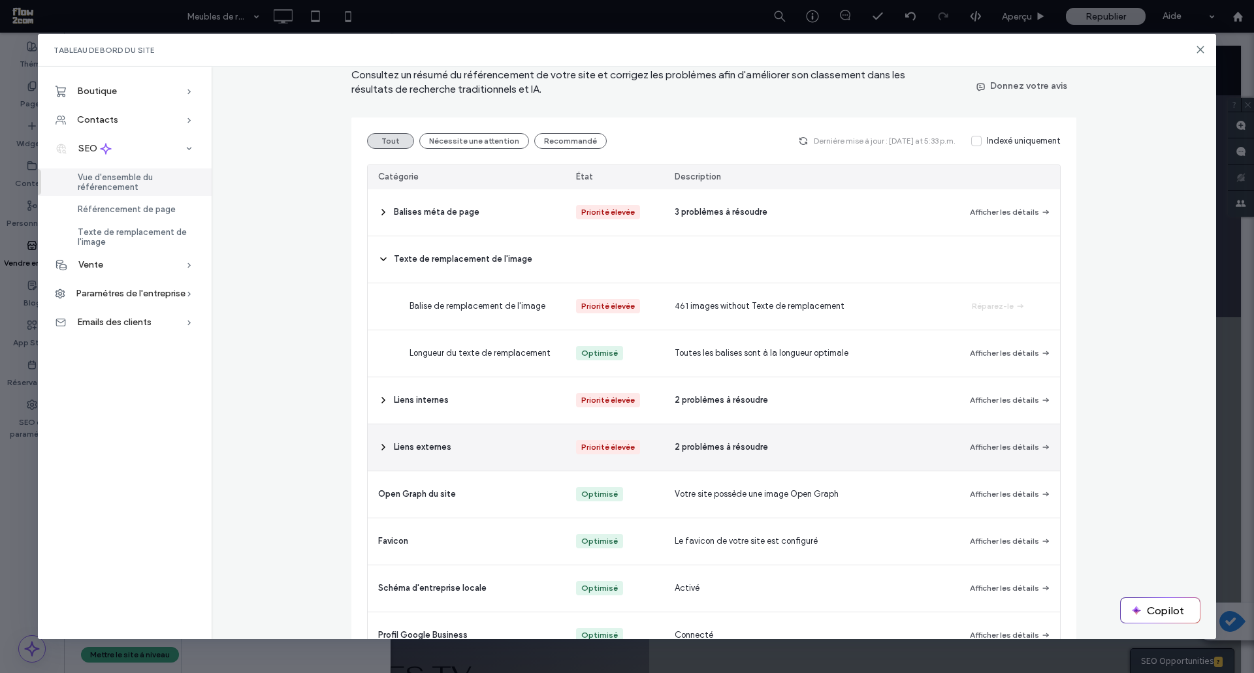
scroll to position [54, 0]
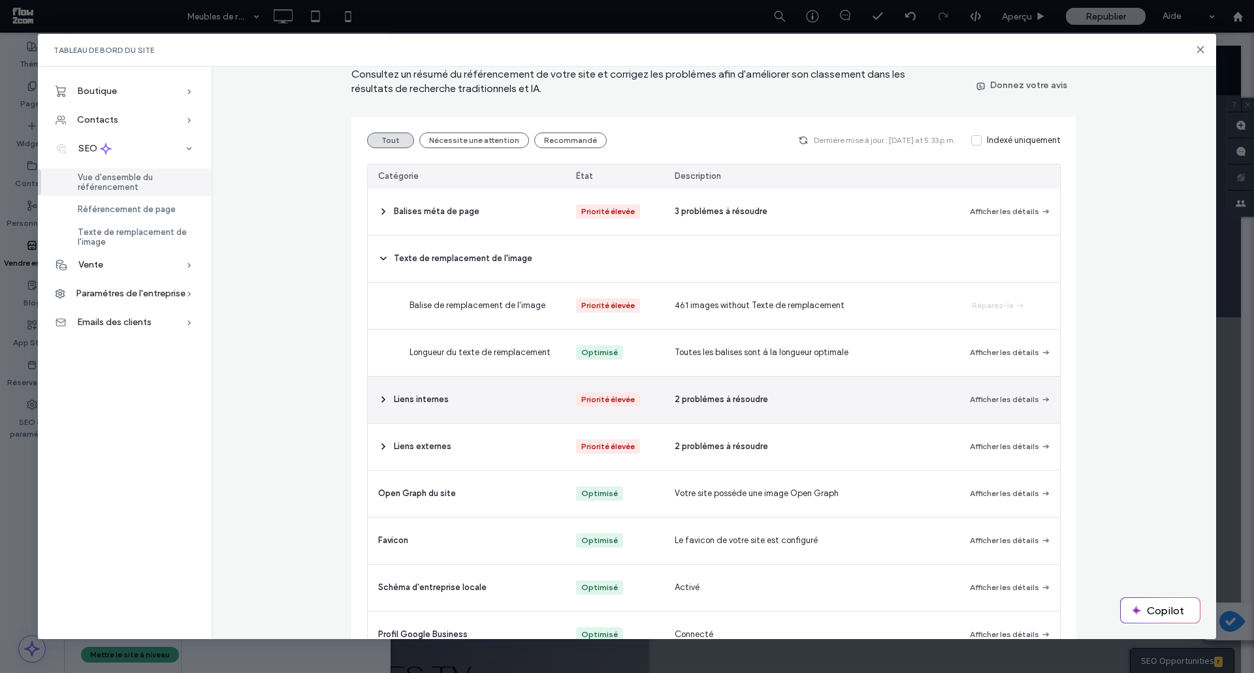
click at [380, 403] on icon at bounding box center [383, 399] width 10 height 10
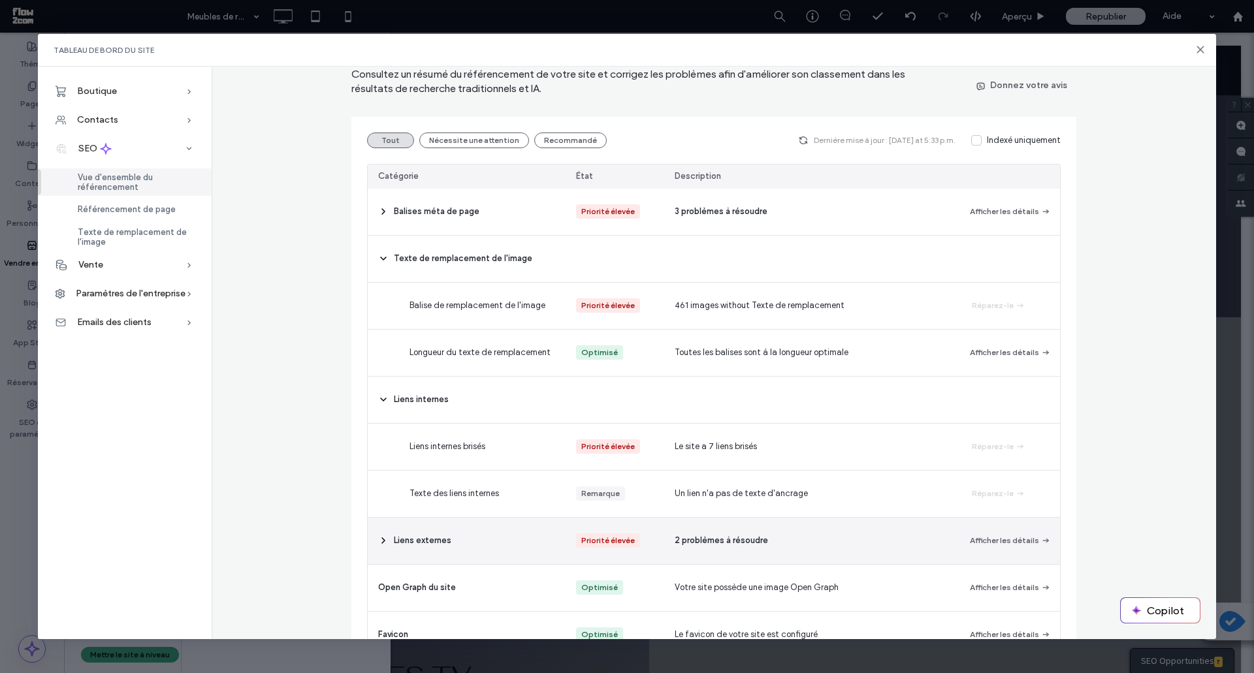
drag, startPoint x: 1001, startPoint y: 444, endPoint x: 446, endPoint y: 548, distance: 564.6
click at [446, 548] on section "Balises méta de page Priorité élevée 3 problèmes à résoudre Afficher les détail…" at bounding box center [714, 518] width 692 height 658
click at [382, 539] on icon at bounding box center [383, 540] width 10 height 10
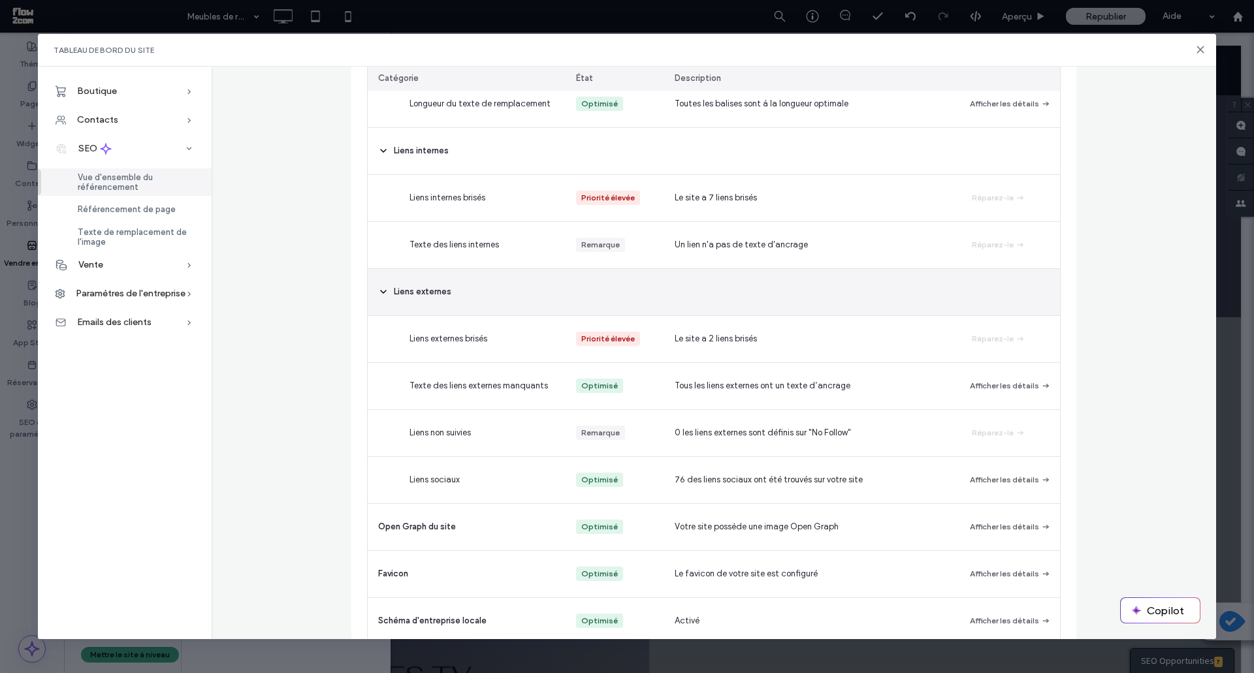
scroll to position [304, 0]
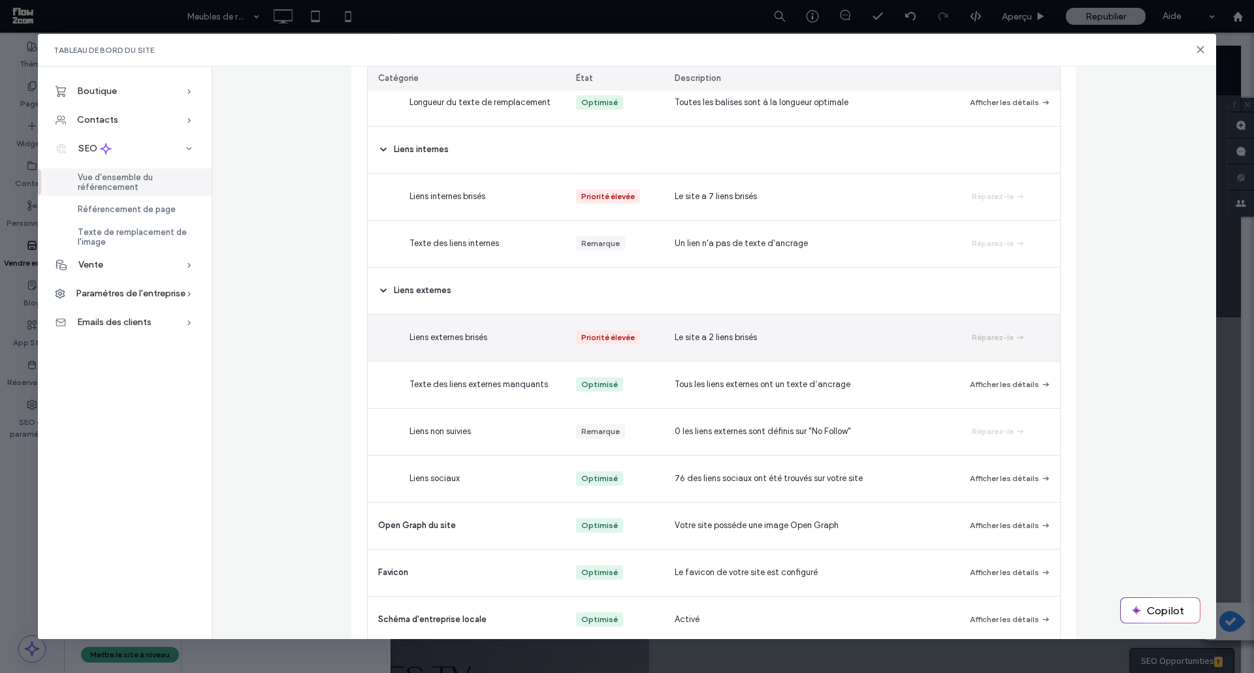
click at [981, 341] on button "Réparez-le" at bounding box center [999, 338] width 54 height 16
click at [977, 338] on button "Réparez-le" at bounding box center [999, 338] width 54 height 16
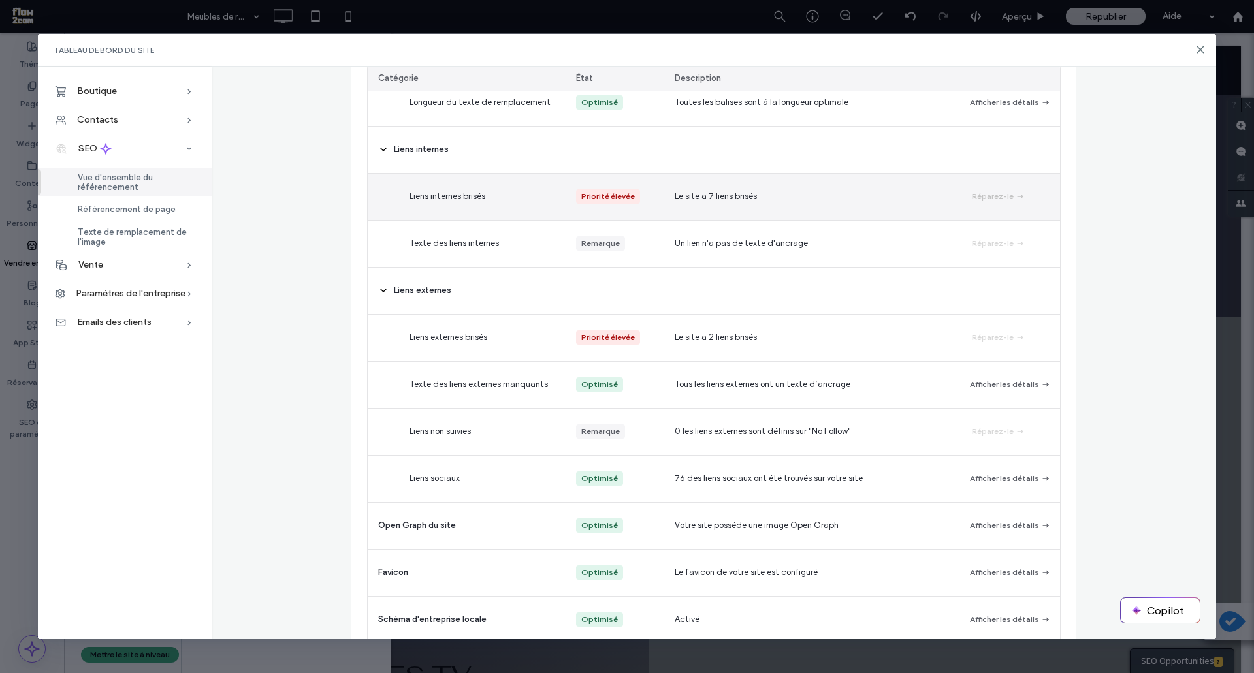
click at [1000, 199] on button "Réparez-le" at bounding box center [999, 197] width 54 height 16
click at [988, 189] on button "Réparez-le" at bounding box center [999, 197] width 54 height 16
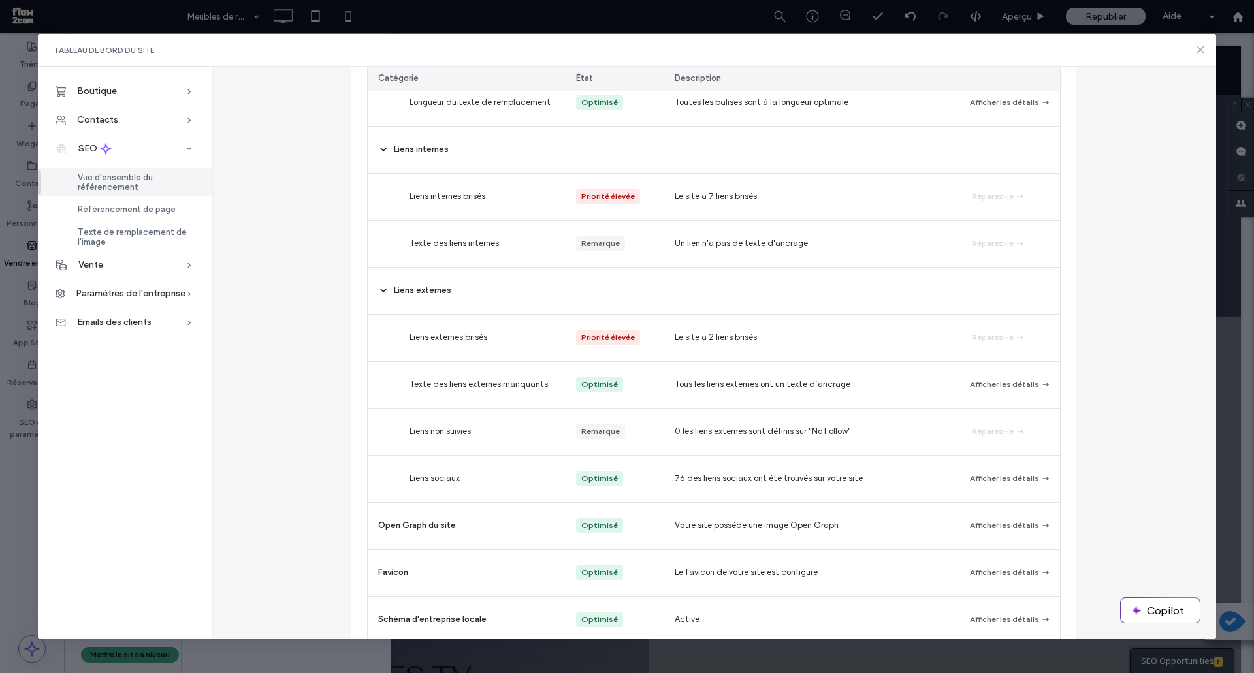
click at [1199, 50] on icon at bounding box center [1200, 49] width 10 height 10
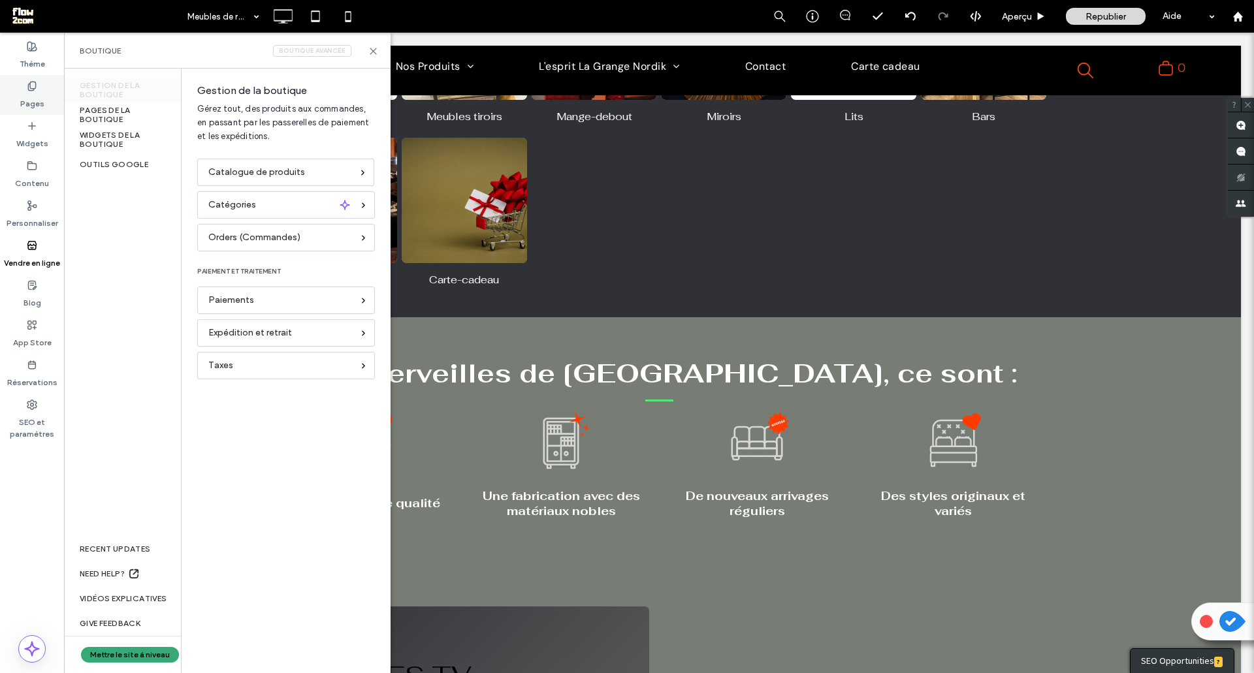
click at [29, 91] on icon at bounding box center [32, 86] width 10 height 10
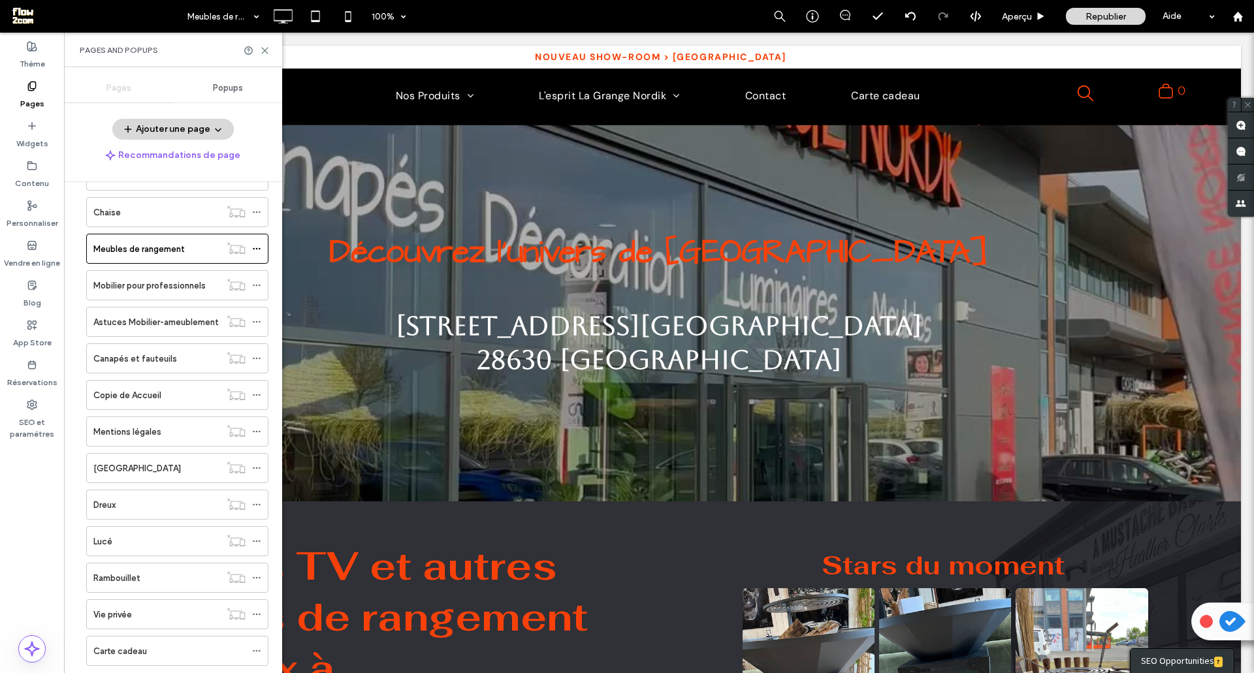
scroll to position [249, 0]
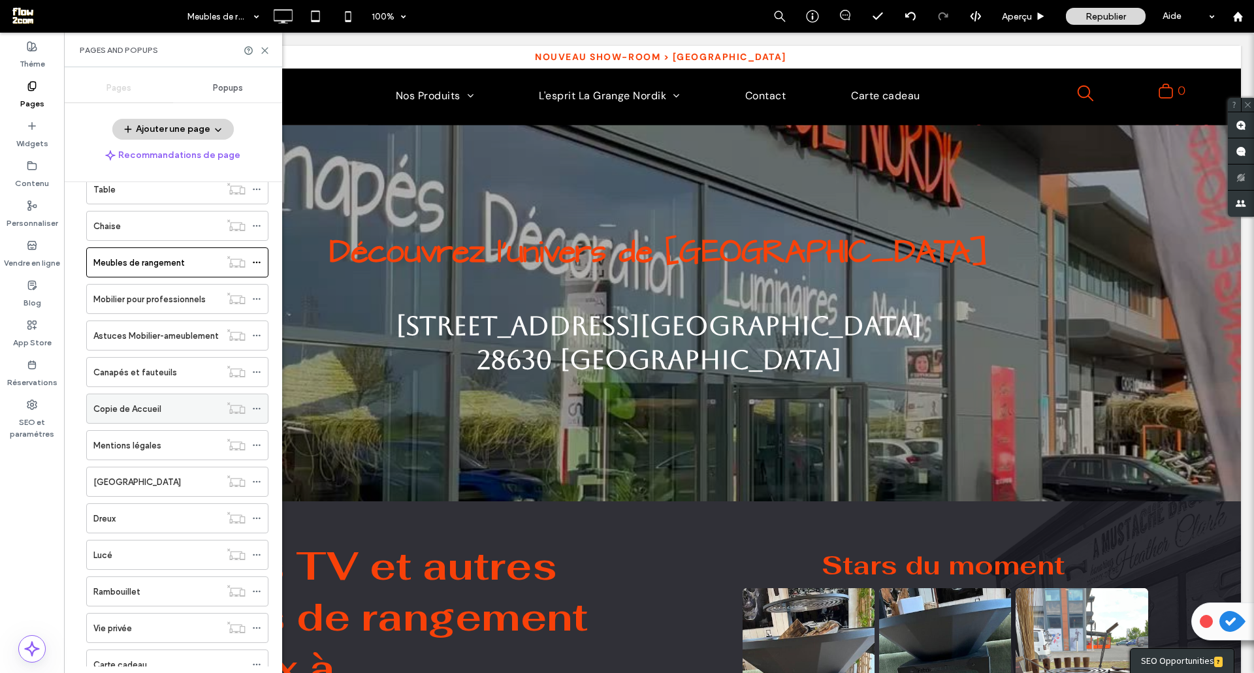
click at [261, 408] on icon at bounding box center [256, 408] width 9 height 9
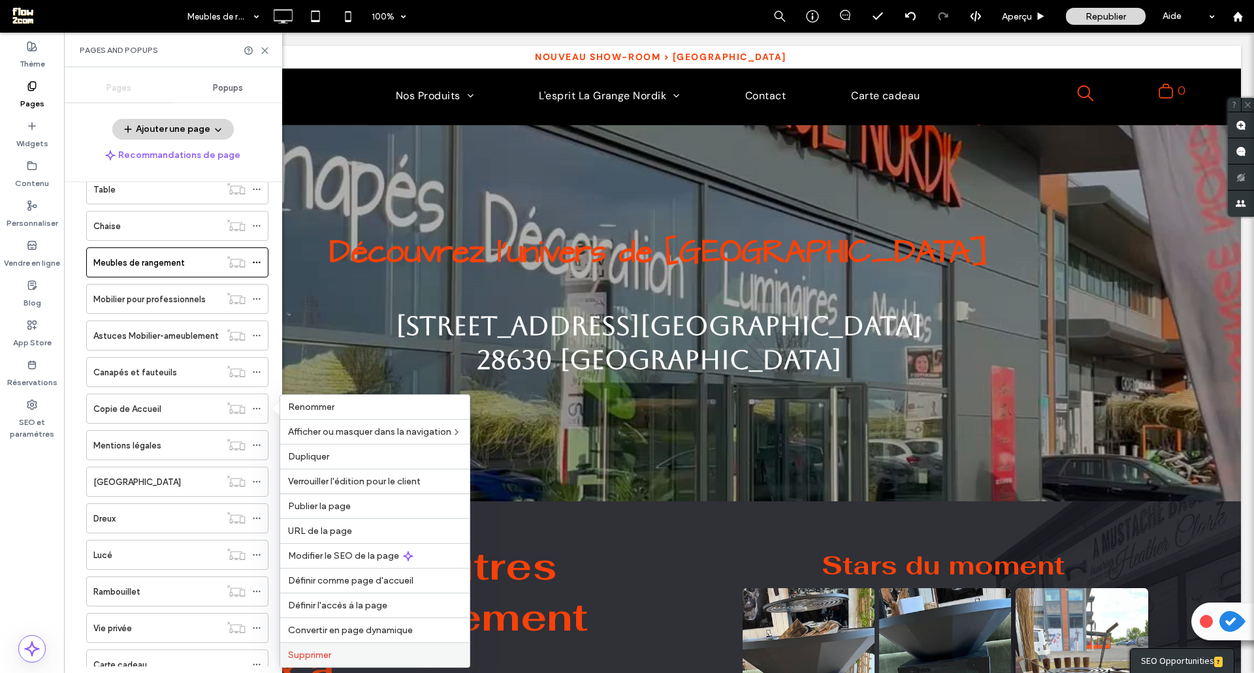
click at [302, 650] on span "Supprimer" at bounding box center [309, 655] width 43 height 11
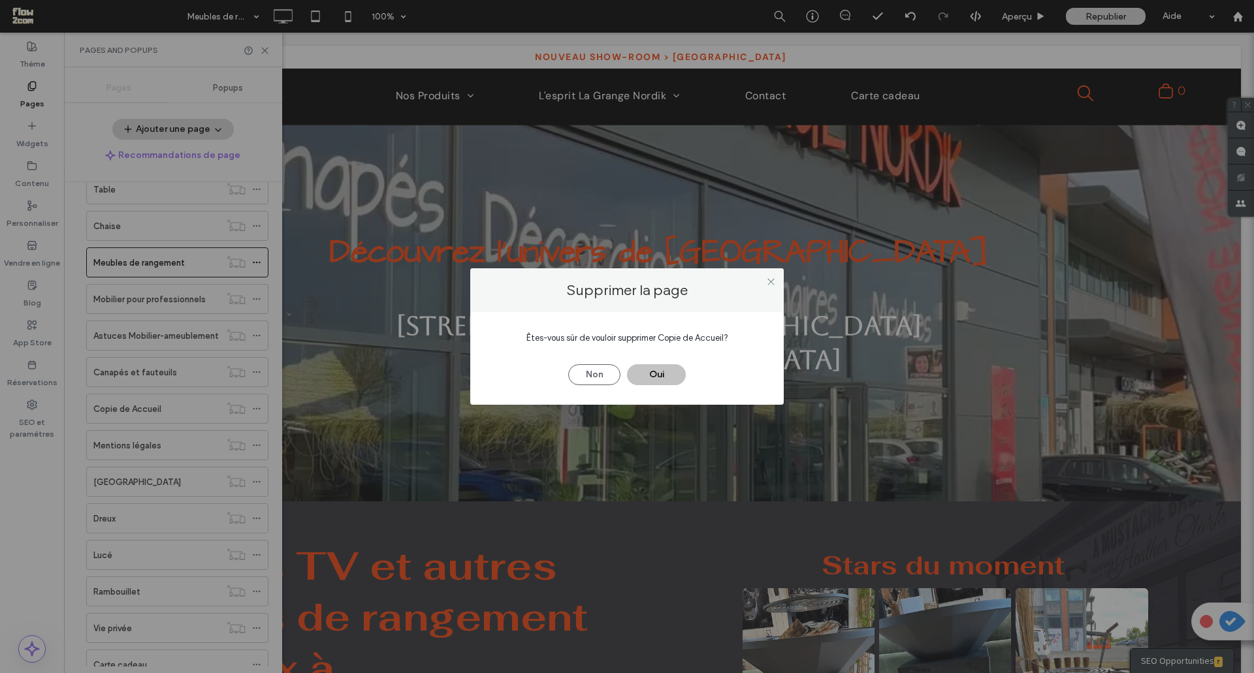
click at [652, 373] on button "Oui" at bounding box center [656, 374] width 59 height 21
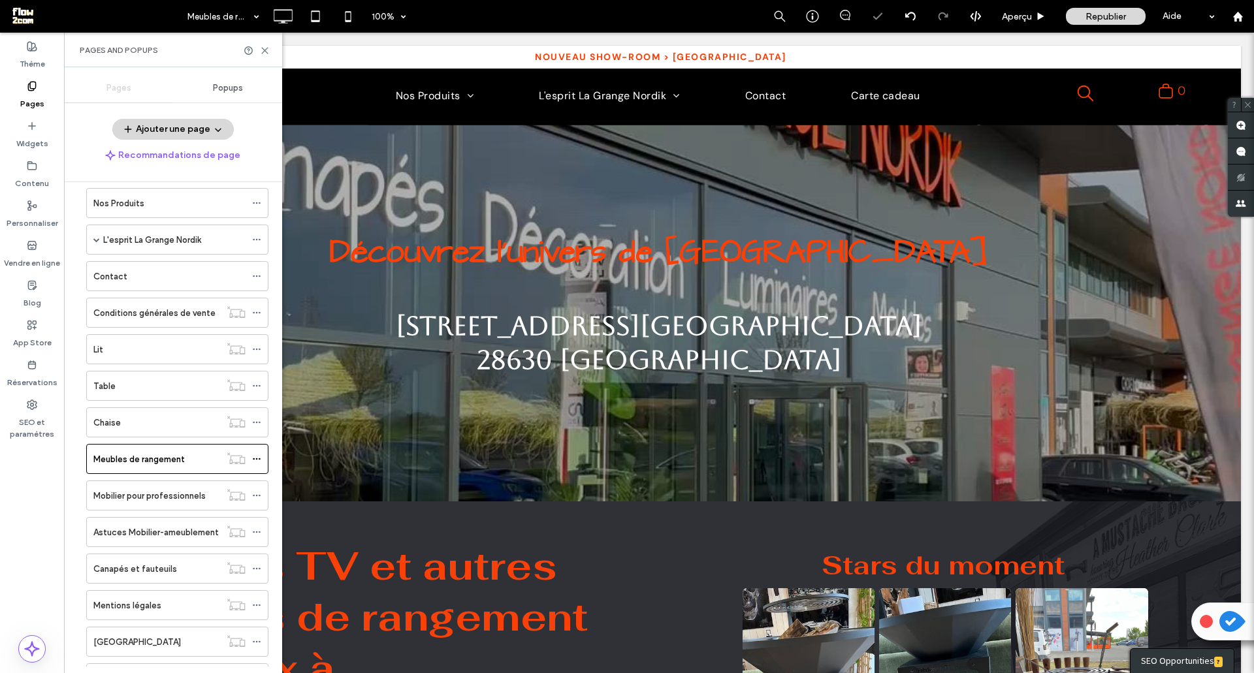
scroll to position [0, 0]
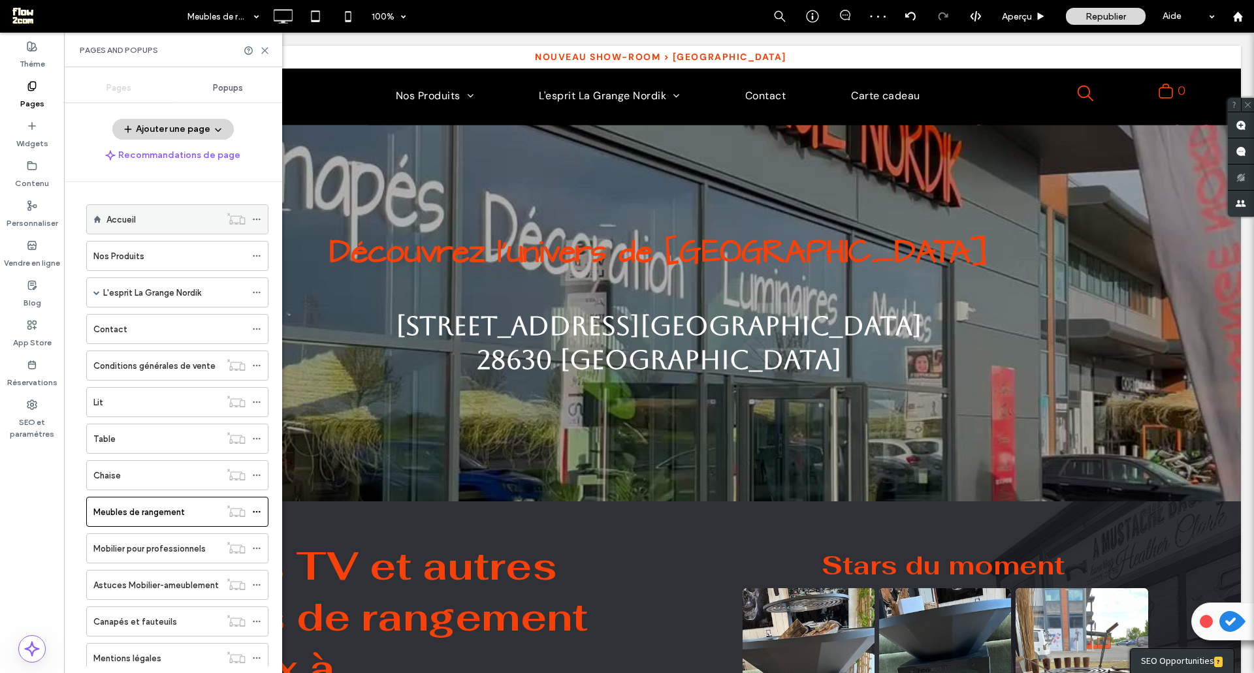
click at [202, 221] on div "Accueil" at bounding box center [163, 220] width 114 height 14
click at [256, 218] on icon at bounding box center [256, 219] width 9 height 9
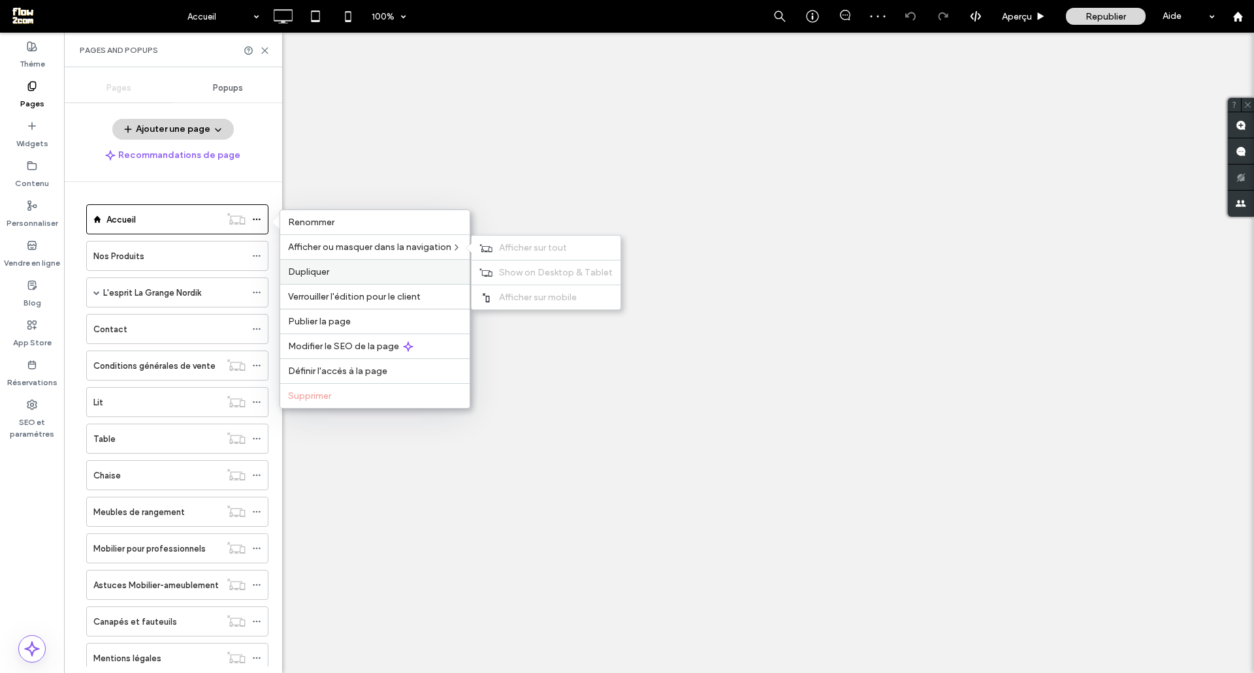
click at [306, 274] on span "Dupliquer" at bounding box center [308, 271] width 41 height 11
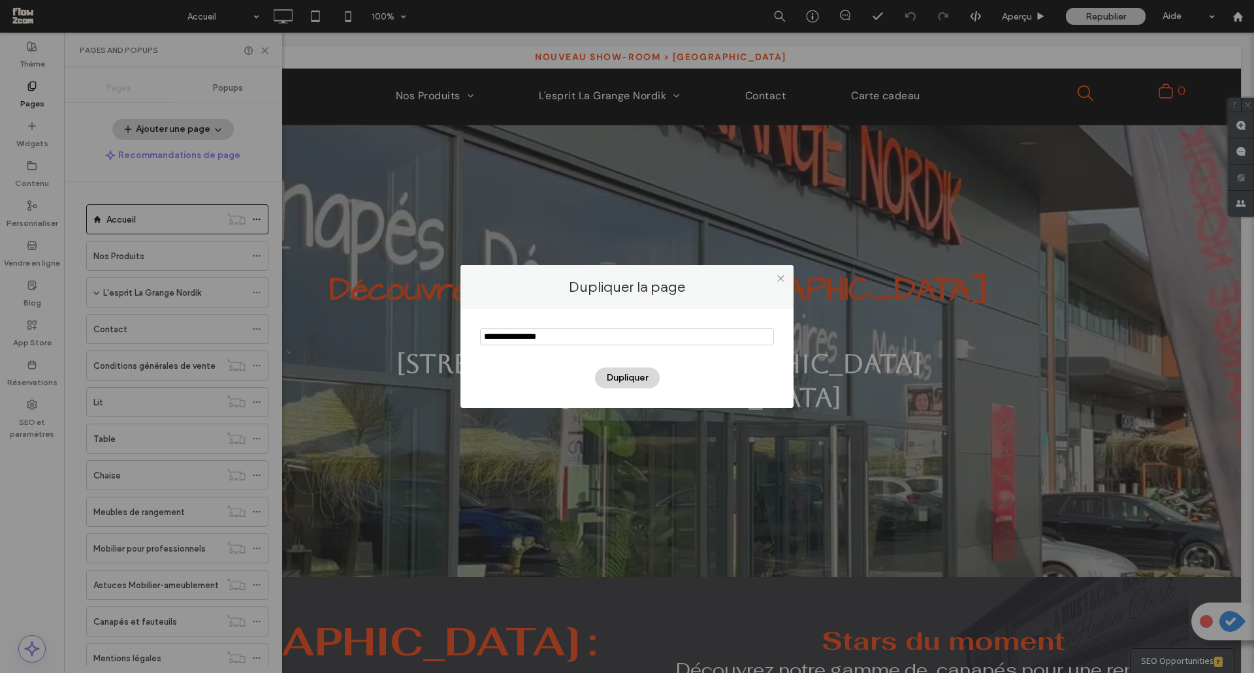
drag, startPoint x: 520, startPoint y: 339, endPoint x: 392, endPoint y: 313, distance: 131.2
click at [392, 313] on div "Dupliquer la page Dupliquer" at bounding box center [627, 336] width 1254 height 673
click at [548, 338] on input "notEmpty" at bounding box center [627, 336] width 294 height 17
type input "********"
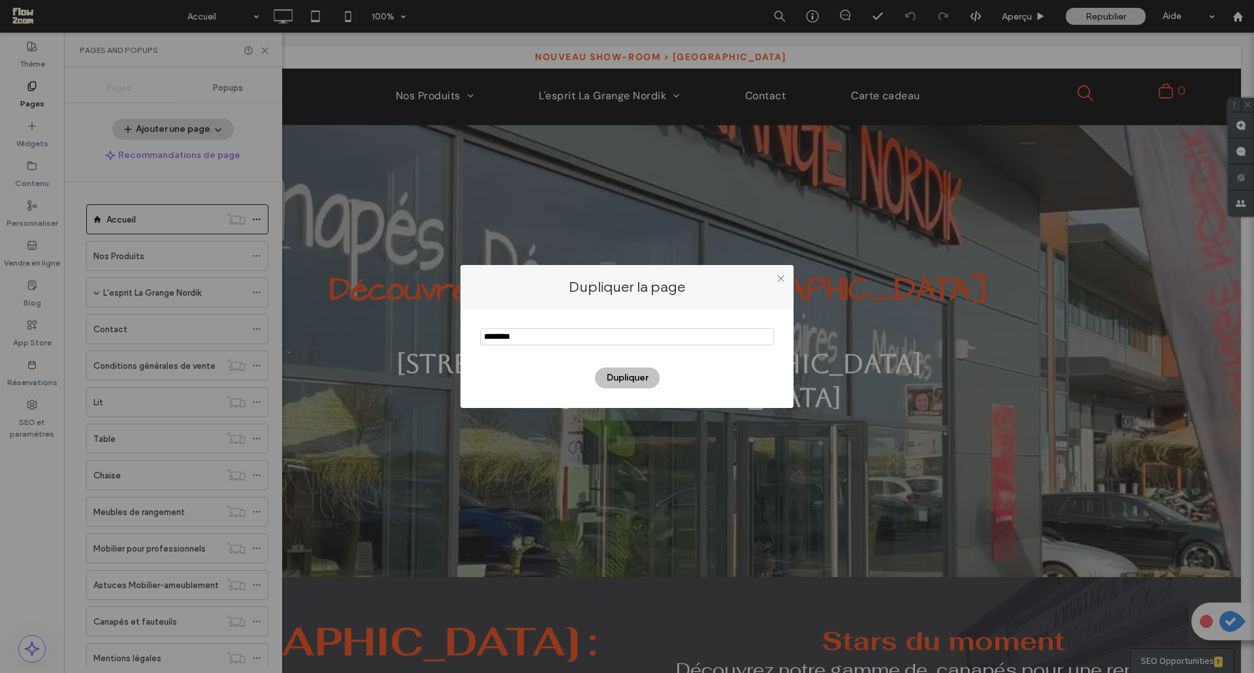
click at [614, 377] on button "Dupliquer" at bounding box center [627, 378] width 65 height 21
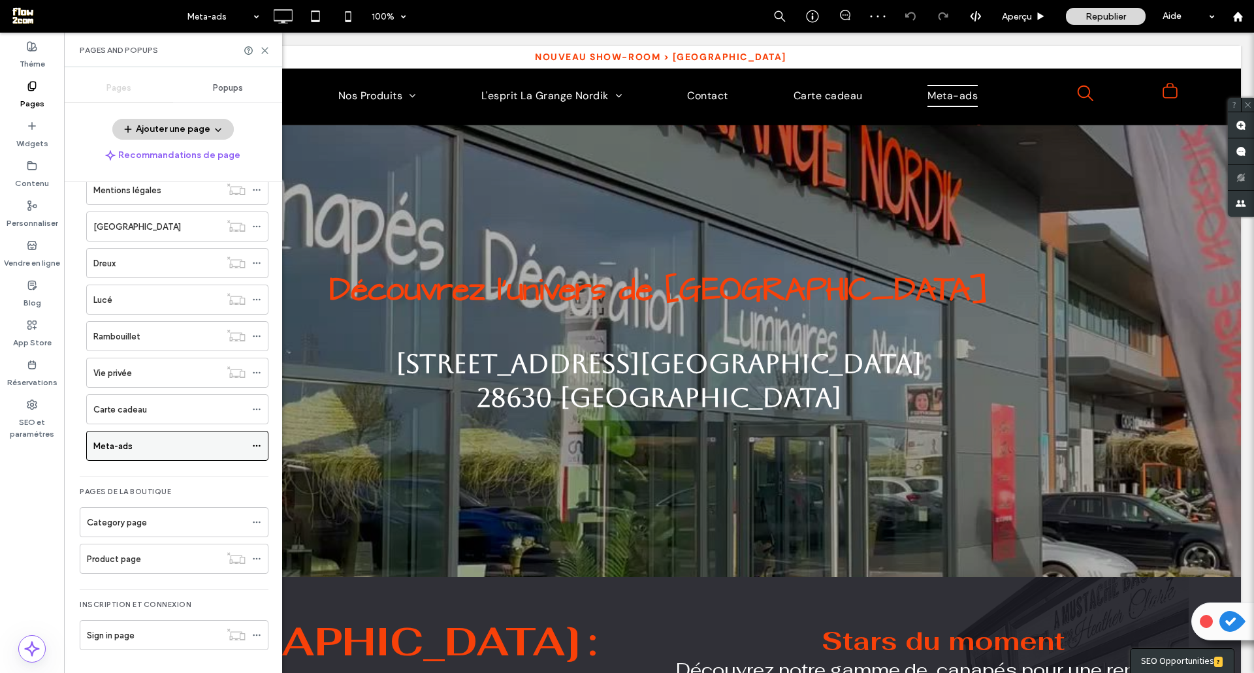
scroll to position [469, 0]
click at [254, 443] on icon at bounding box center [256, 445] width 9 height 9
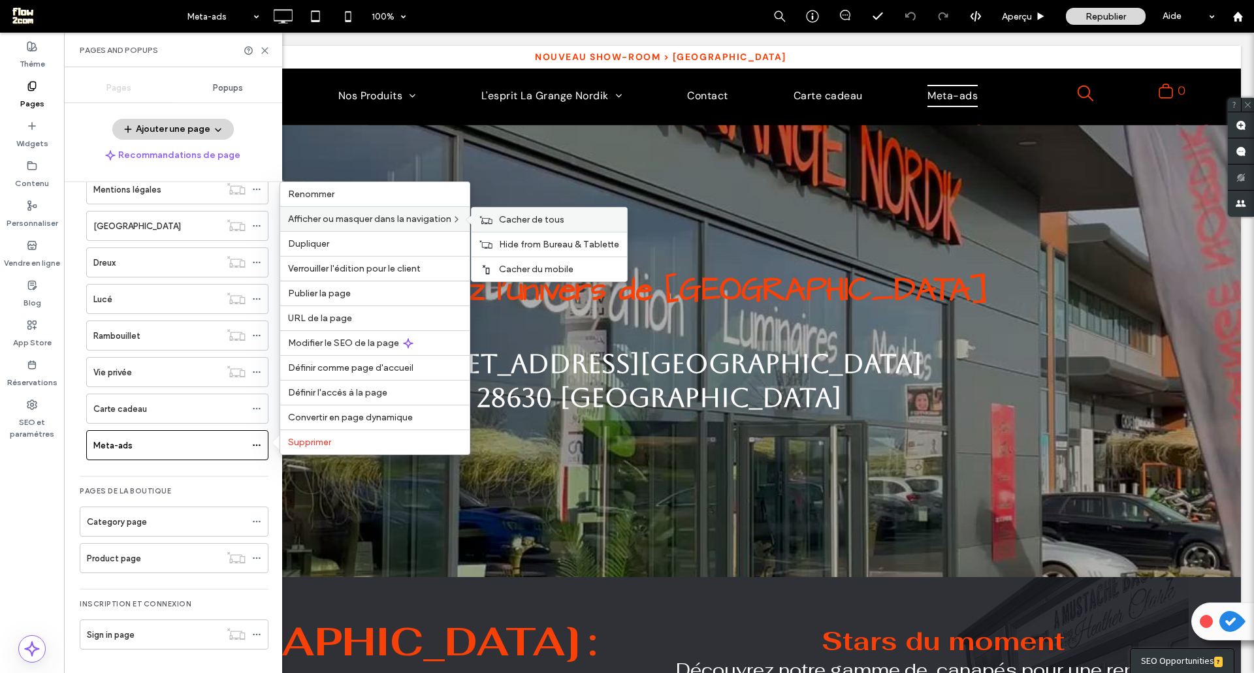
click at [503, 223] on span "Cacher de tous" at bounding box center [531, 219] width 65 height 11
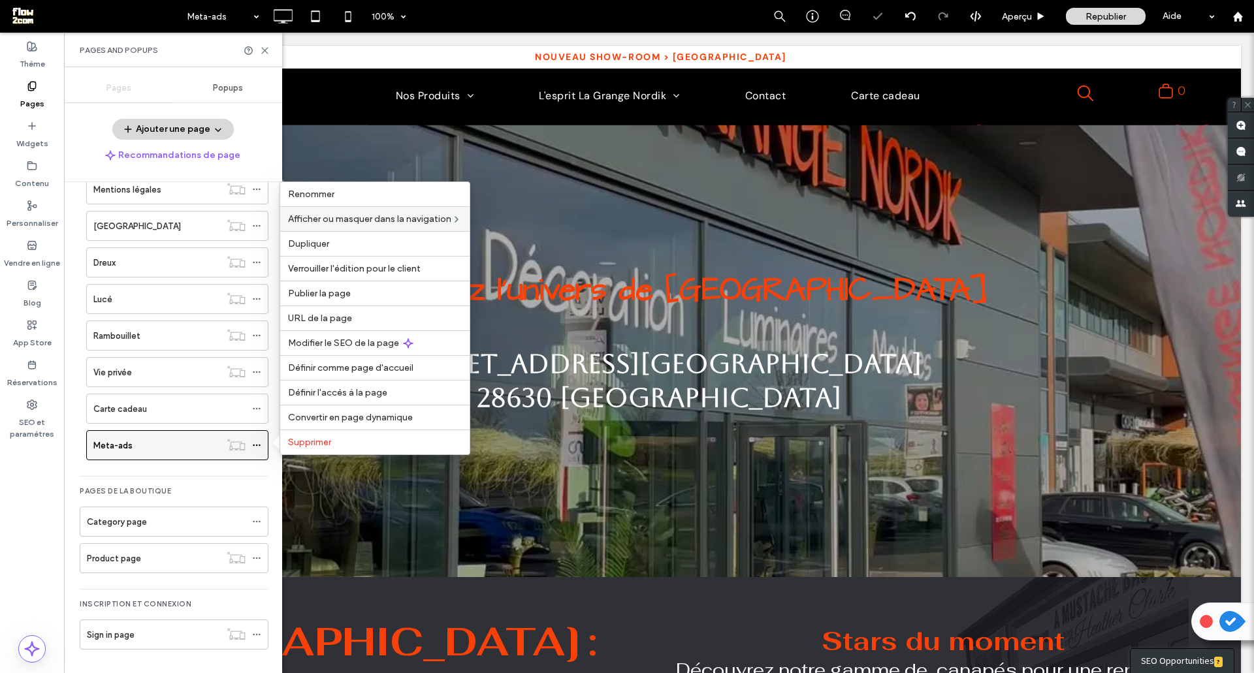
click at [180, 442] on div "Meta-ads" at bounding box center [156, 446] width 127 height 14
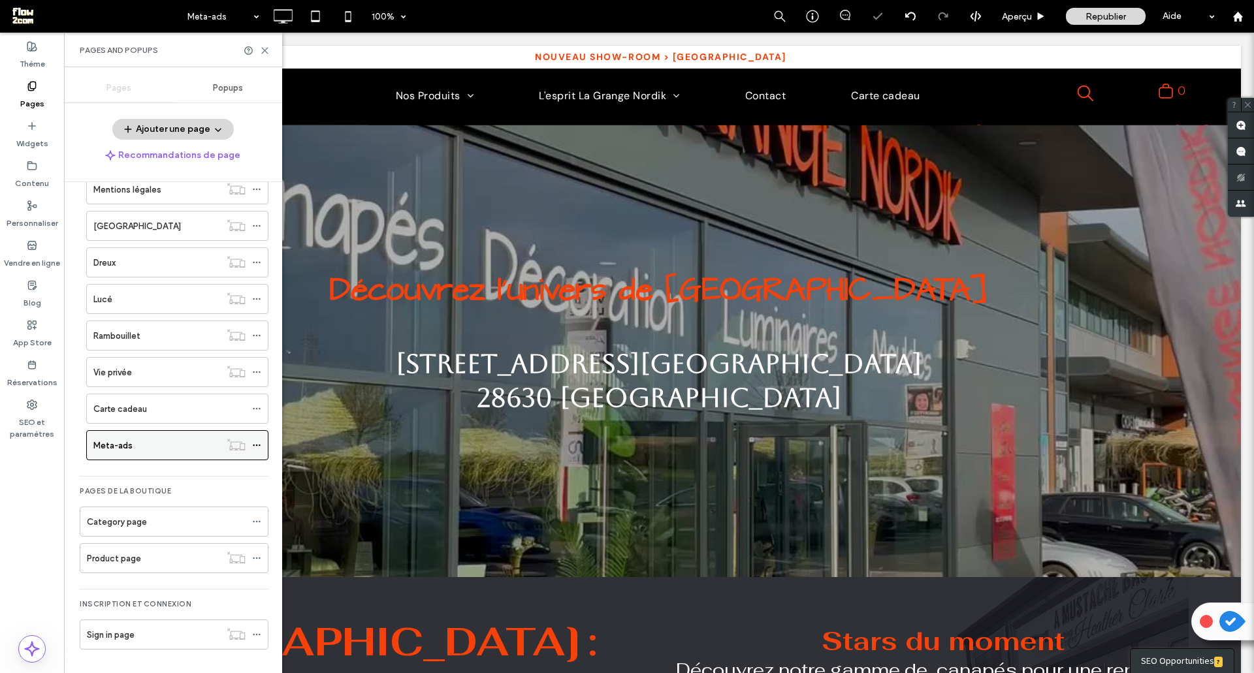
click at [257, 445] on use at bounding box center [256, 446] width 7 height 2
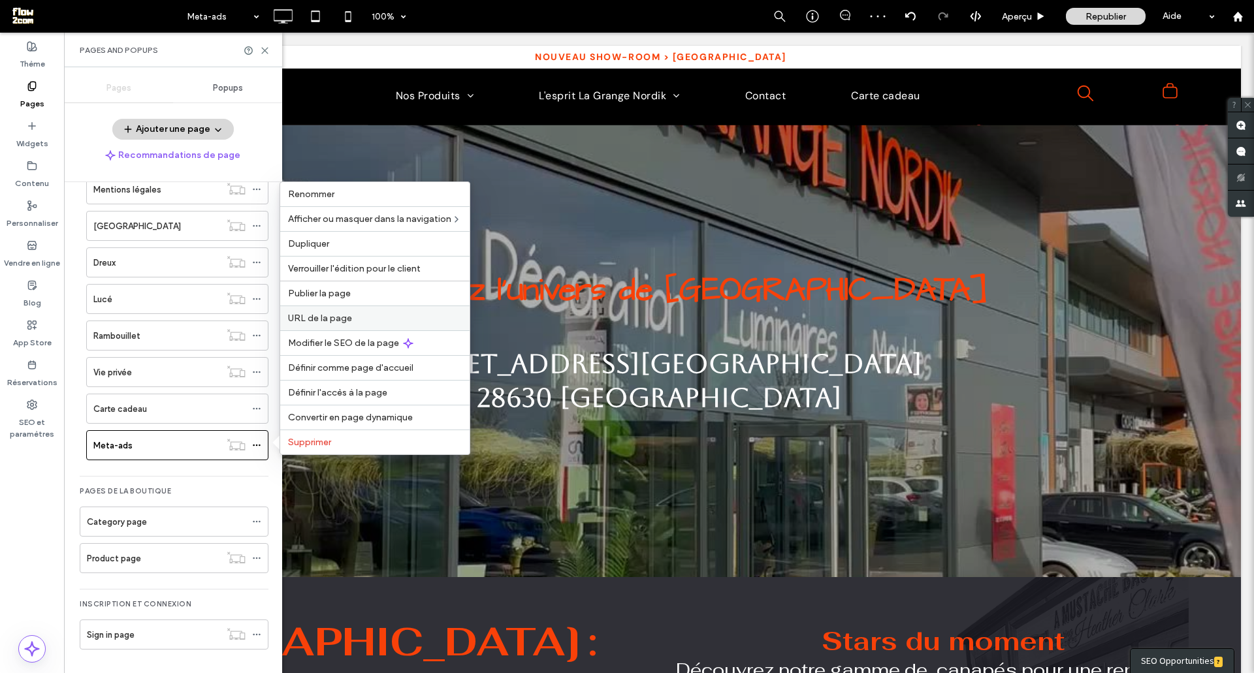
click at [316, 314] on span "URL de la page" at bounding box center [320, 318] width 64 height 11
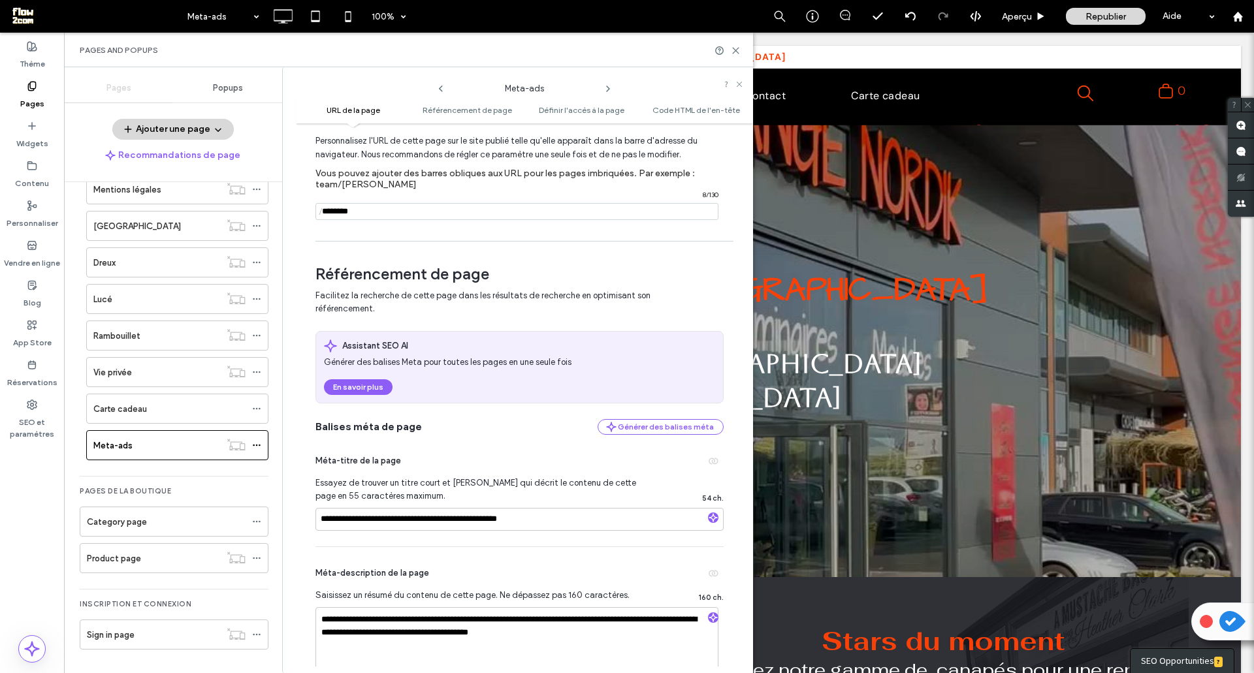
scroll to position [0, 0]
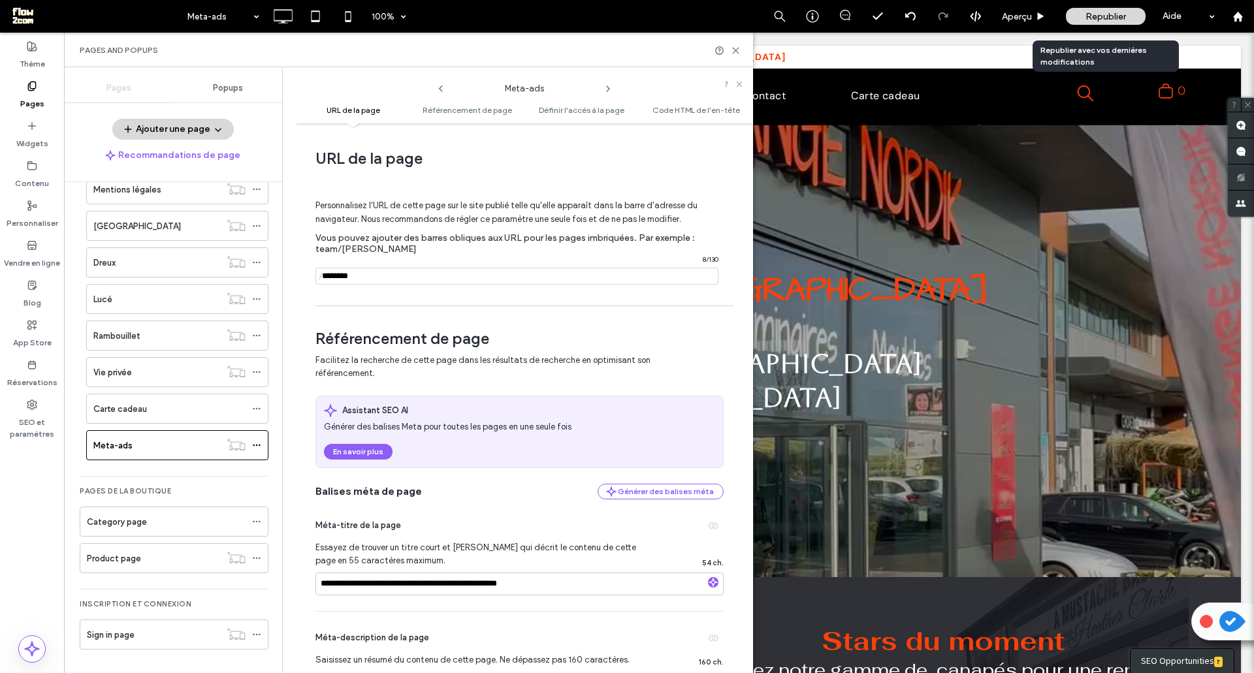
click at [1100, 17] on span "Republier" at bounding box center [1105, 16] width 40 height 11
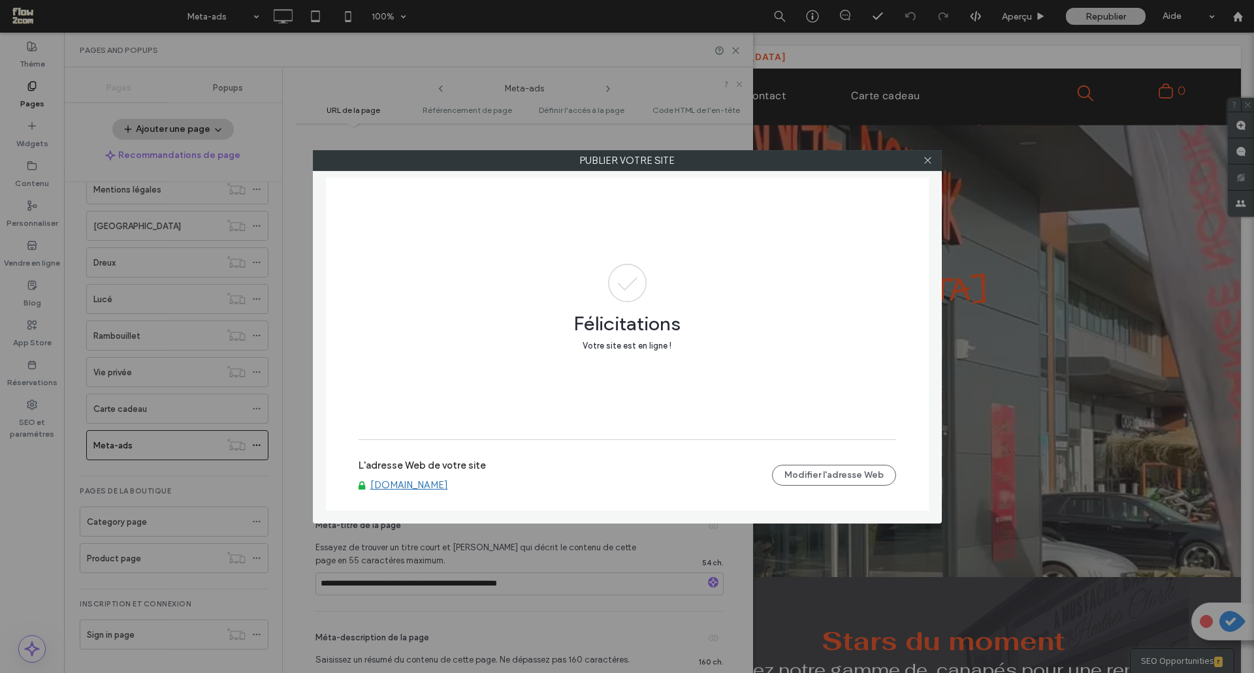
click at [435, 489] on link "[DOMAIN_NAME]" at bounding box center [409, 485] width 78 height 12
click at [928, 157] on icon at bounding box center [928, 160] width 10 height 10
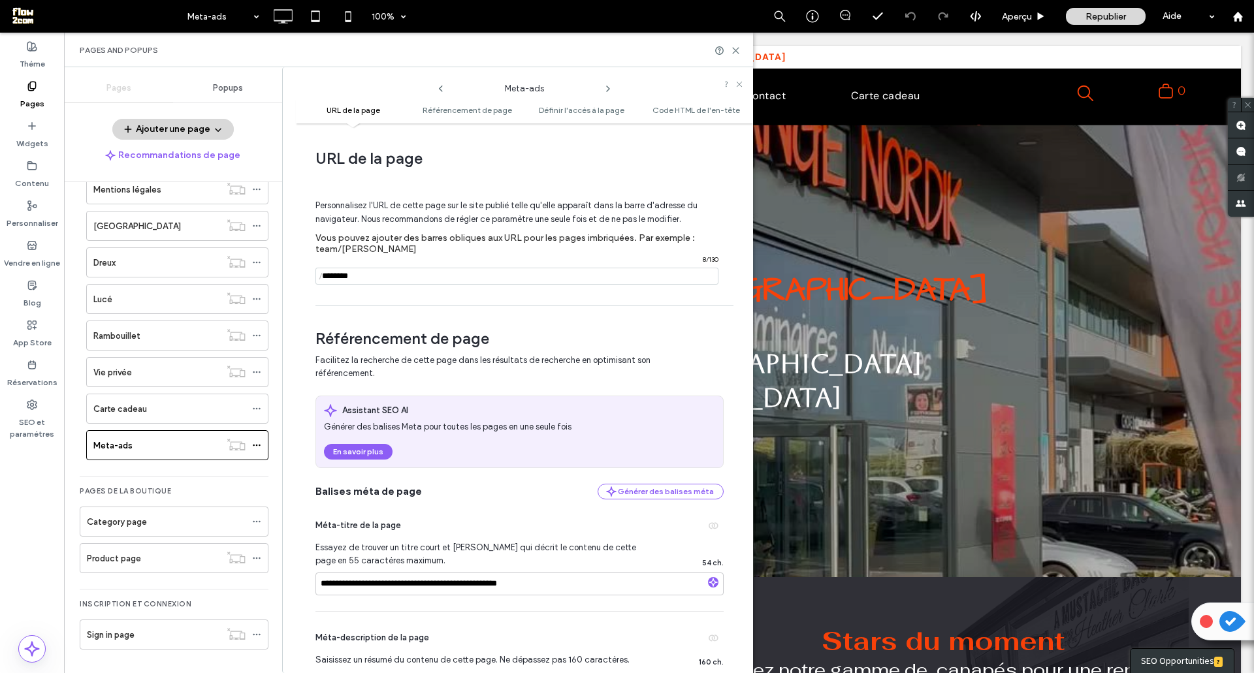
click at [393, 277] on input "notEmpty" at bounding box center [516, 276] width 403 height 17
